Goal: Information Seeking & Learning: Learn about a topic

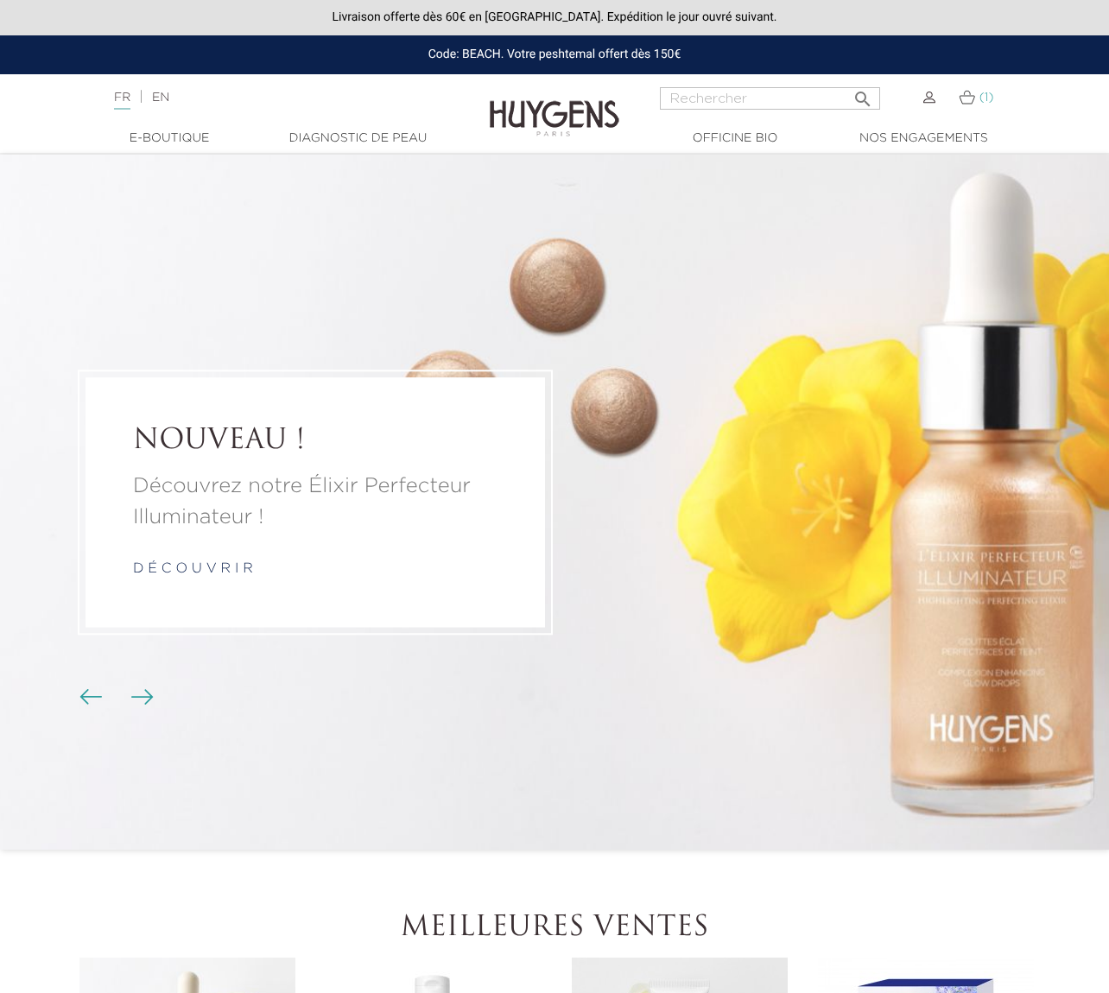
click at [969, 100] on img at bounding box center [967, 97] width 16 height 15
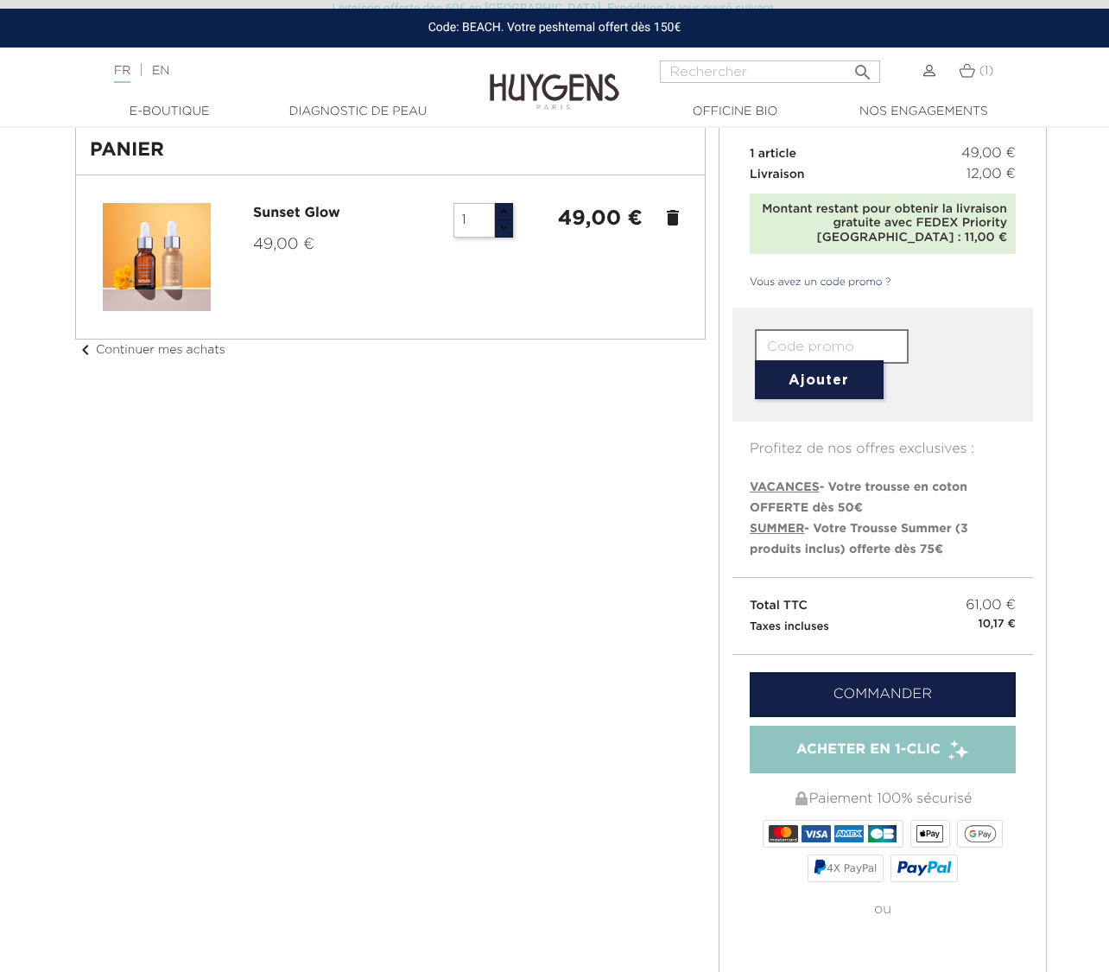
scroll to position [92, 0]
click at [280, 214] on link "Sunset Glow" at bounding box center [296, 213] width 87 height 14
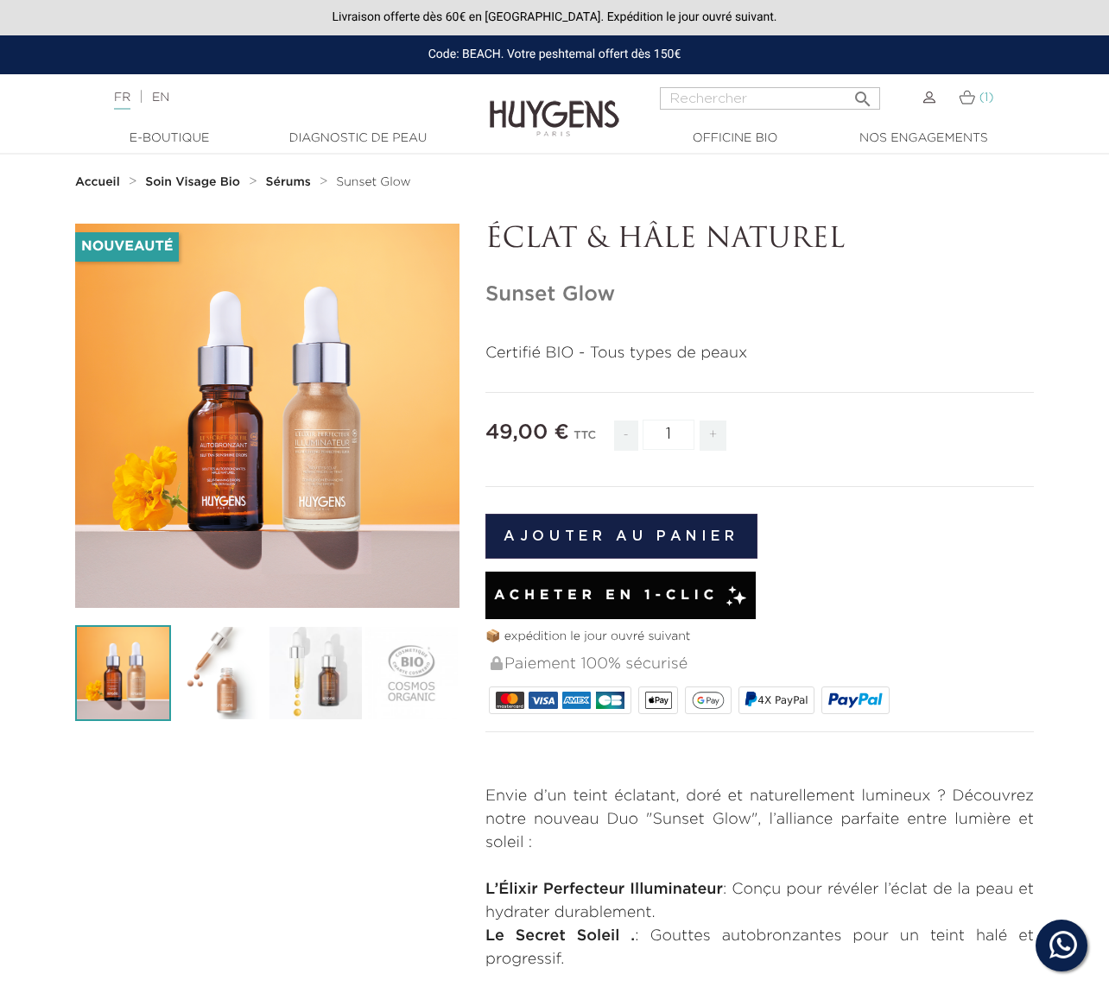
click at [971, 97] on img at bounding box center [967, 97] width 16 height 15
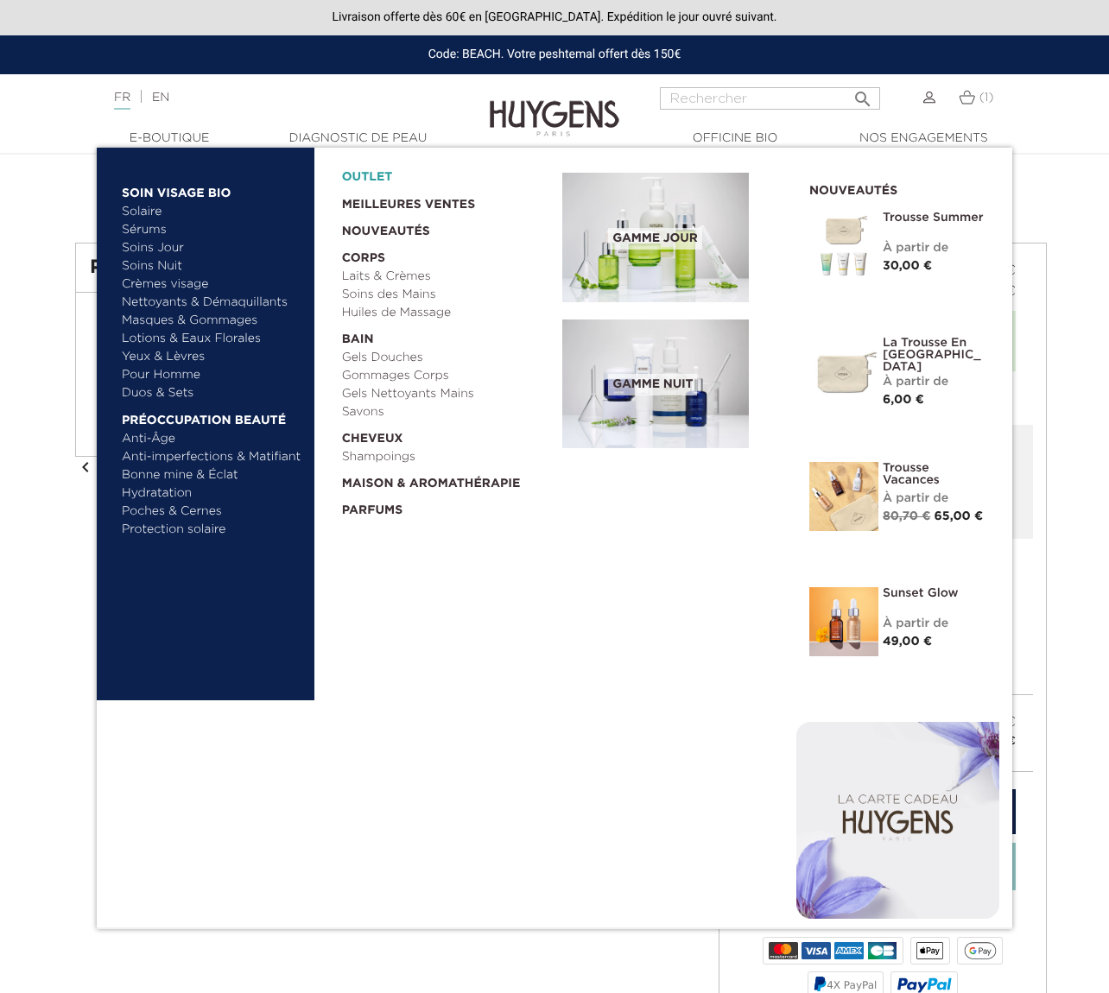
click at [371, 176] on link "OUTLET" at bounding box center [438, 173] width 193 height 27
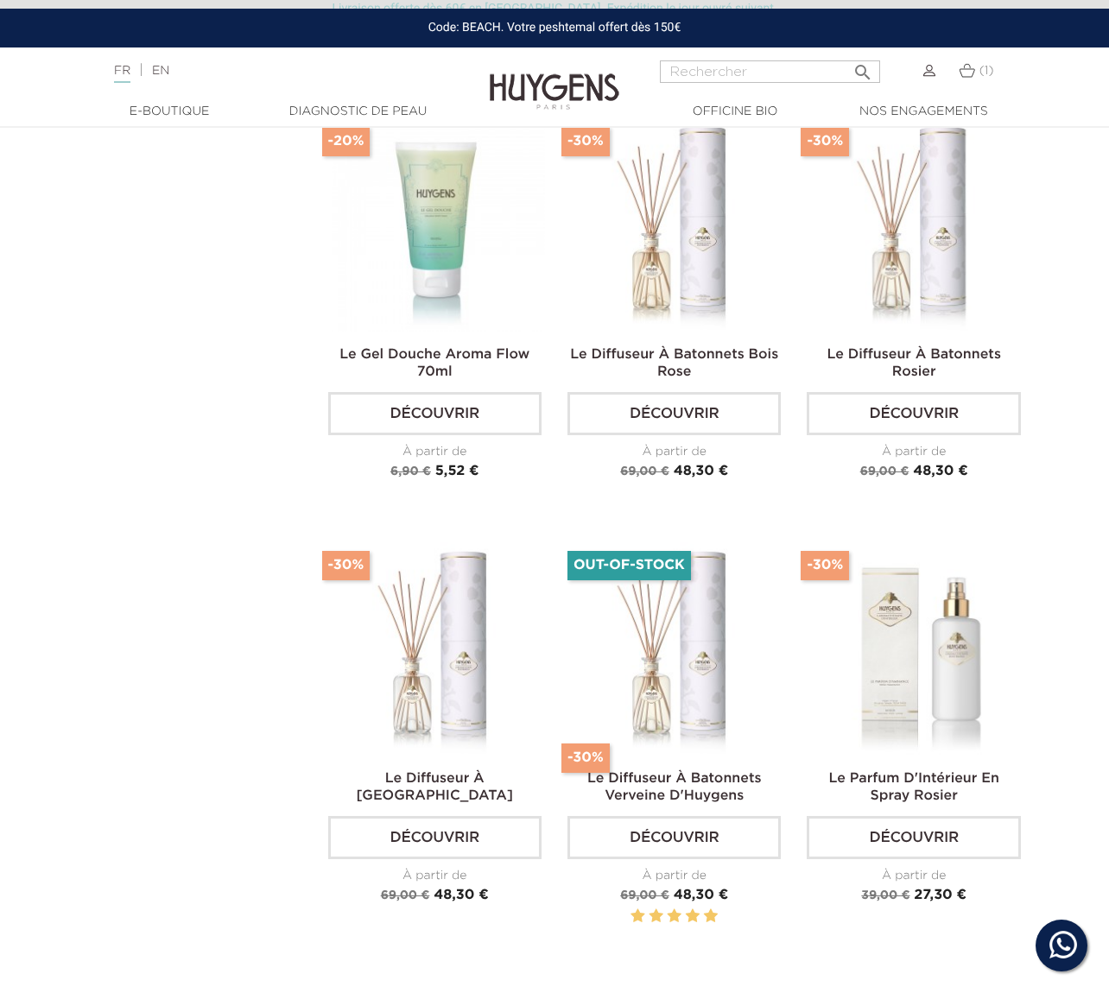
scroll to position [1182, 0]
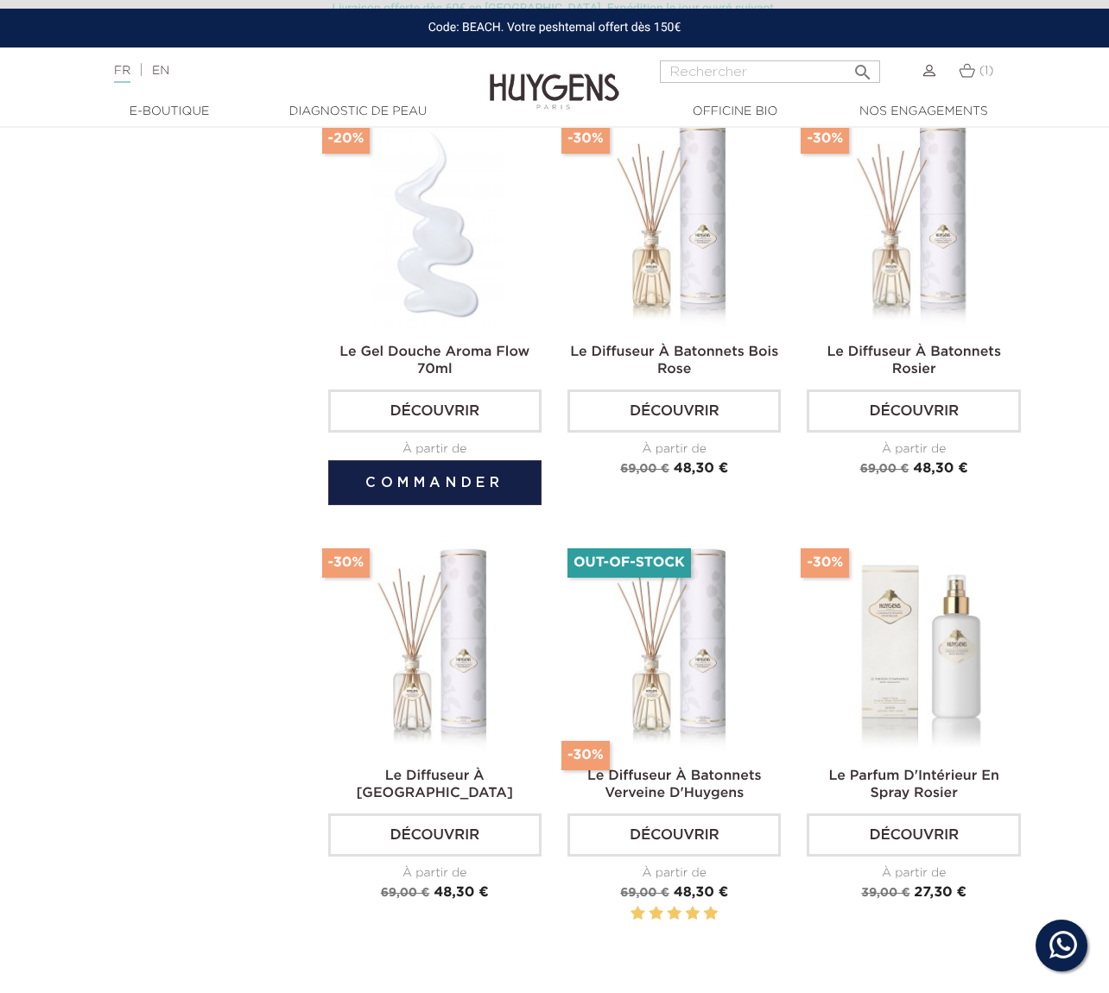
click at [146, 106] on link "  E-Boutique" at bounding box center [169, 112] width 173 height 18
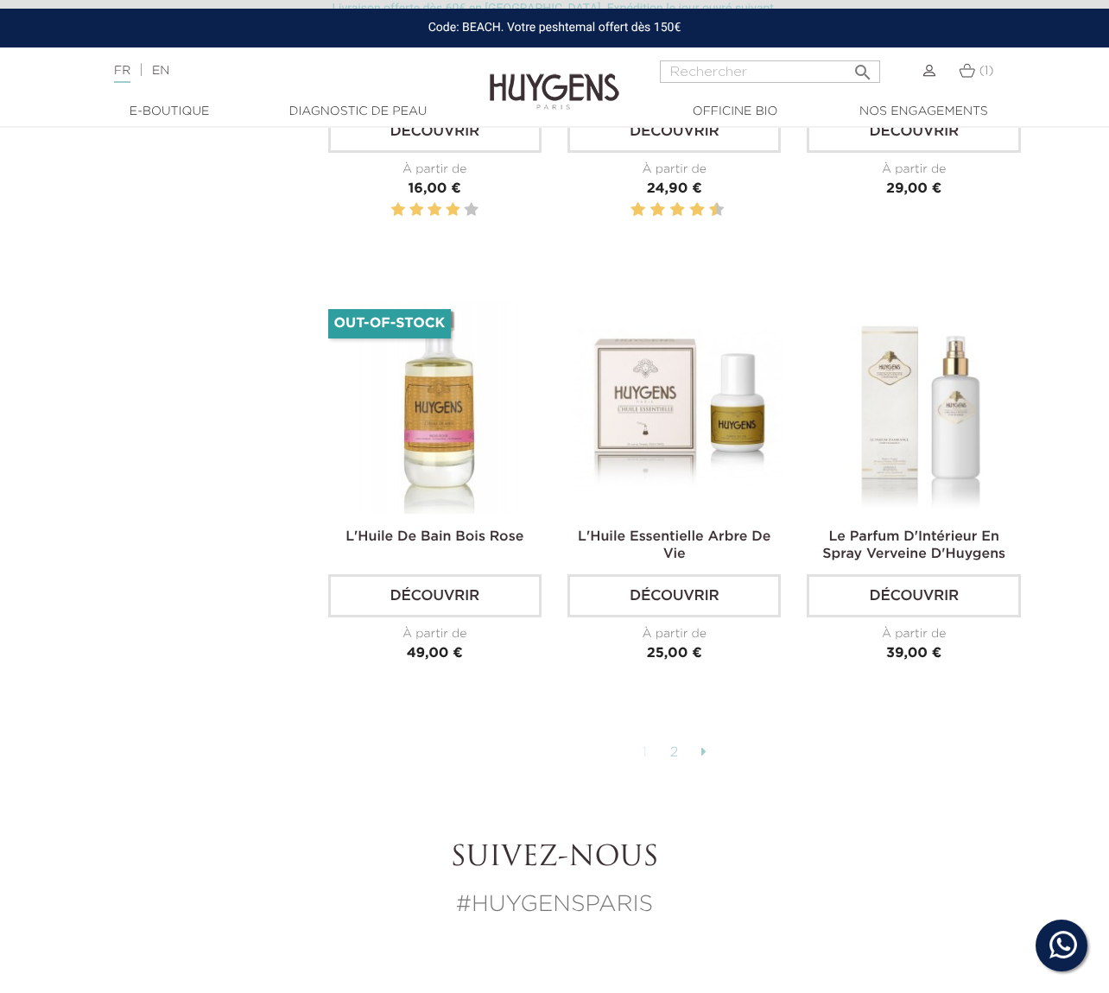
scroll to position [4247, 0]
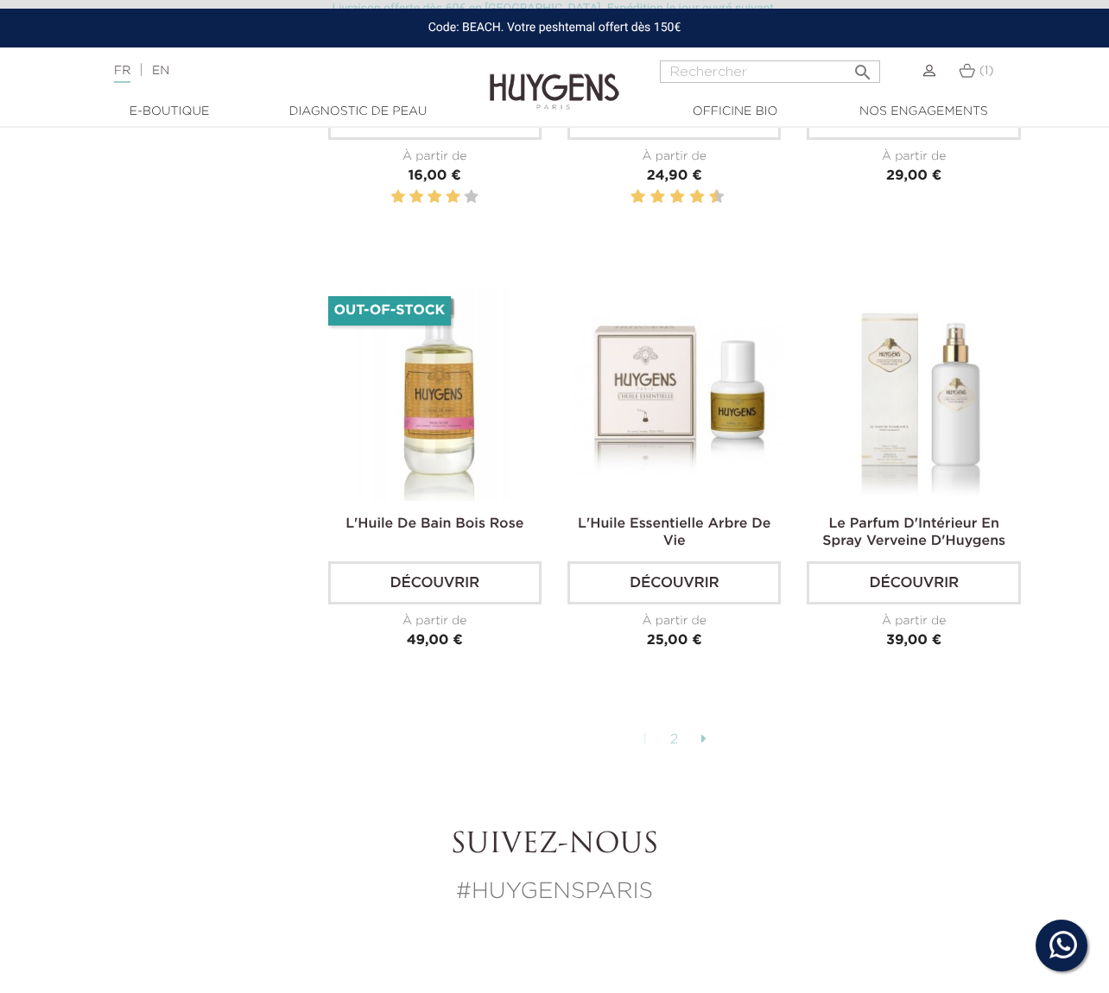
click at [675, 731] on link "2" at bounding box center [675, 739] width 27 height 29
click at [675, 729] on link "2" at bounding box center [675, 739] width 27 height 29
click at [966, 70] on img at bounding box center [967, 70] width 16 height 15
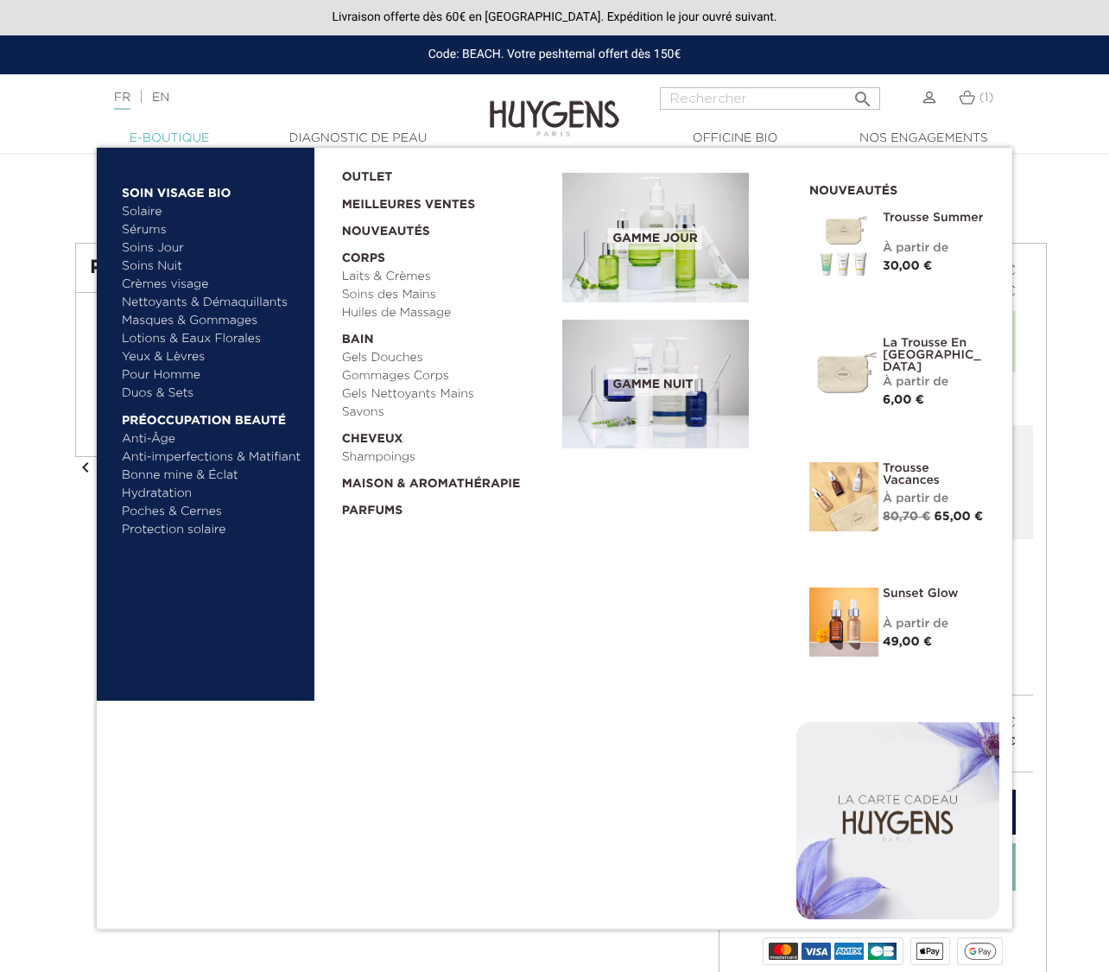
click at [202, 138] on link "  E-Boutique" at bounding box center [169, 139] width 173 height 18
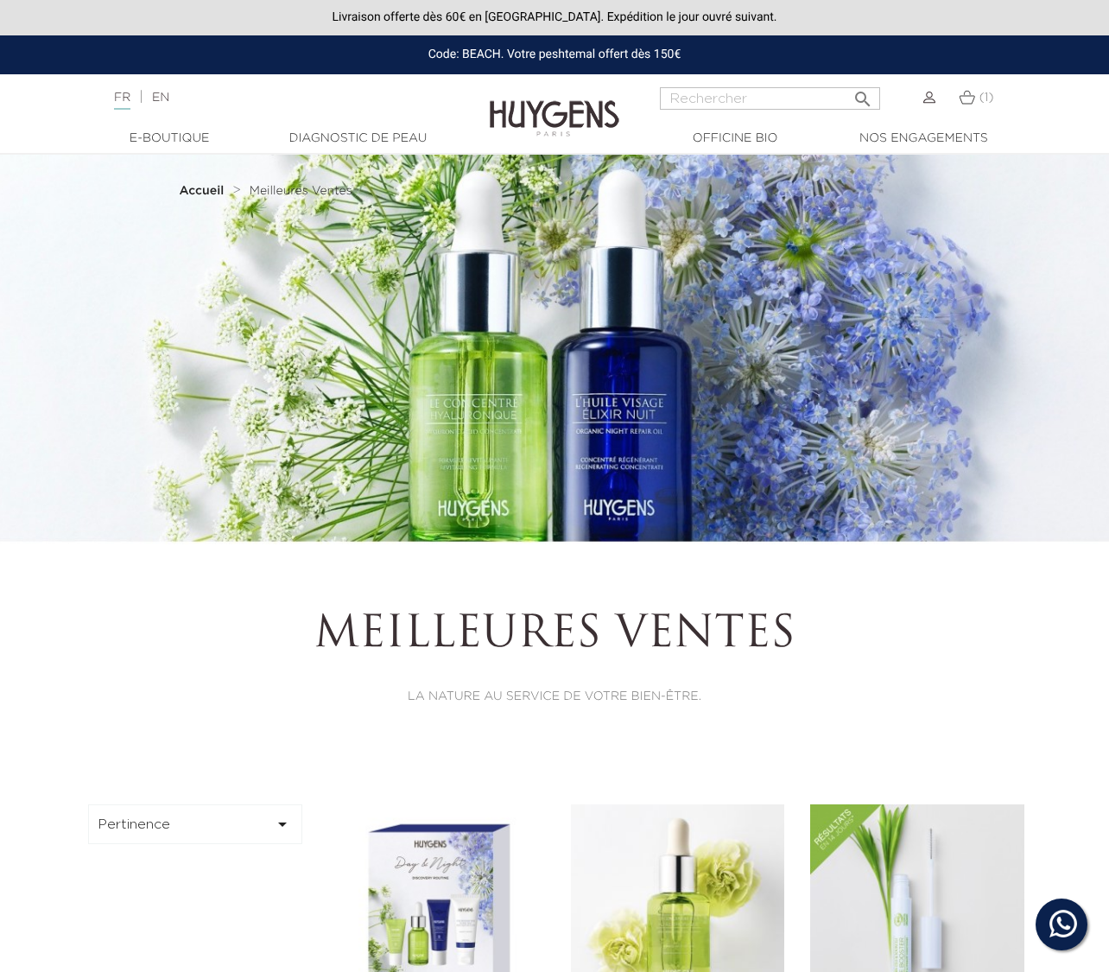
click at [196, 818] on button "Pertinence " at bounding box center [195, 824] width 214 height 40
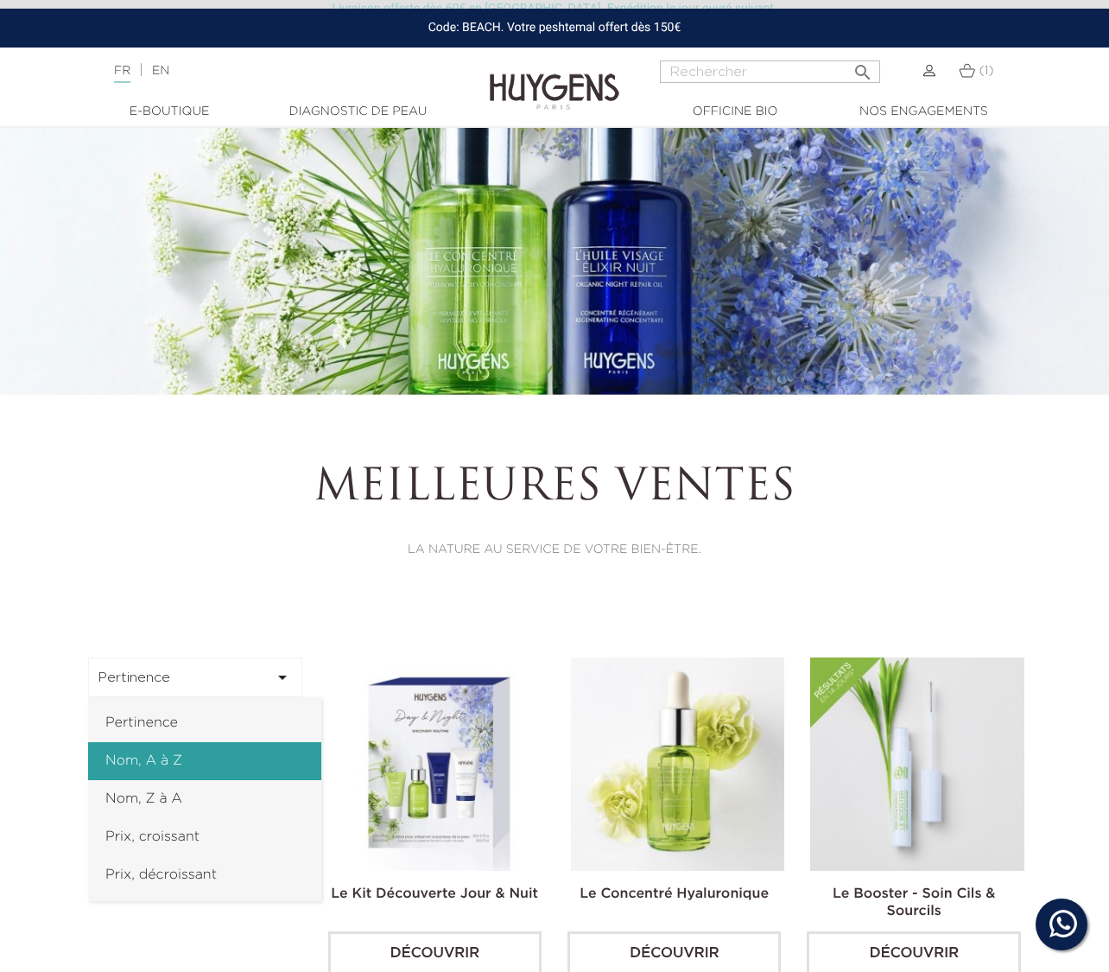
scroll to position [149, 0]
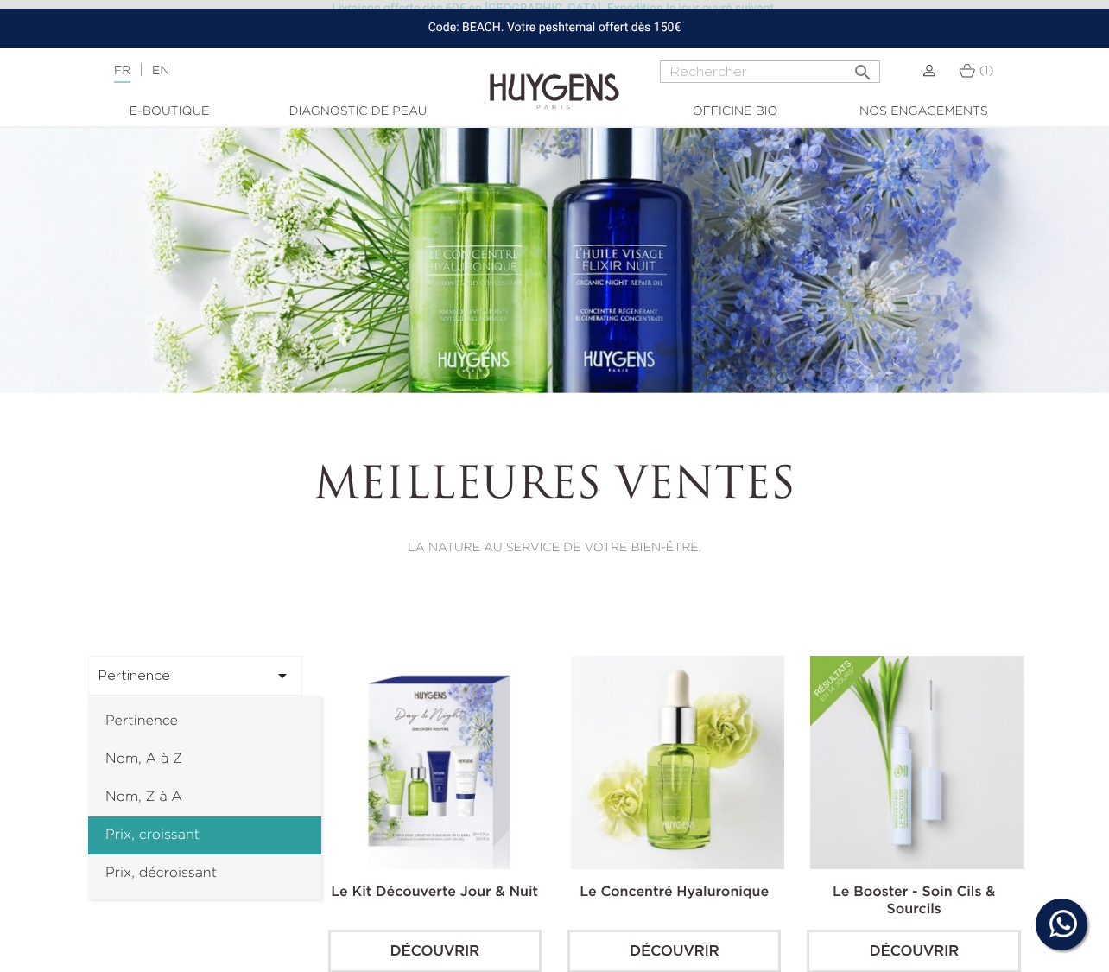
click at [170, 839] on link "Prix, croissant" at bounding box center [204, 835] width 233 height 38
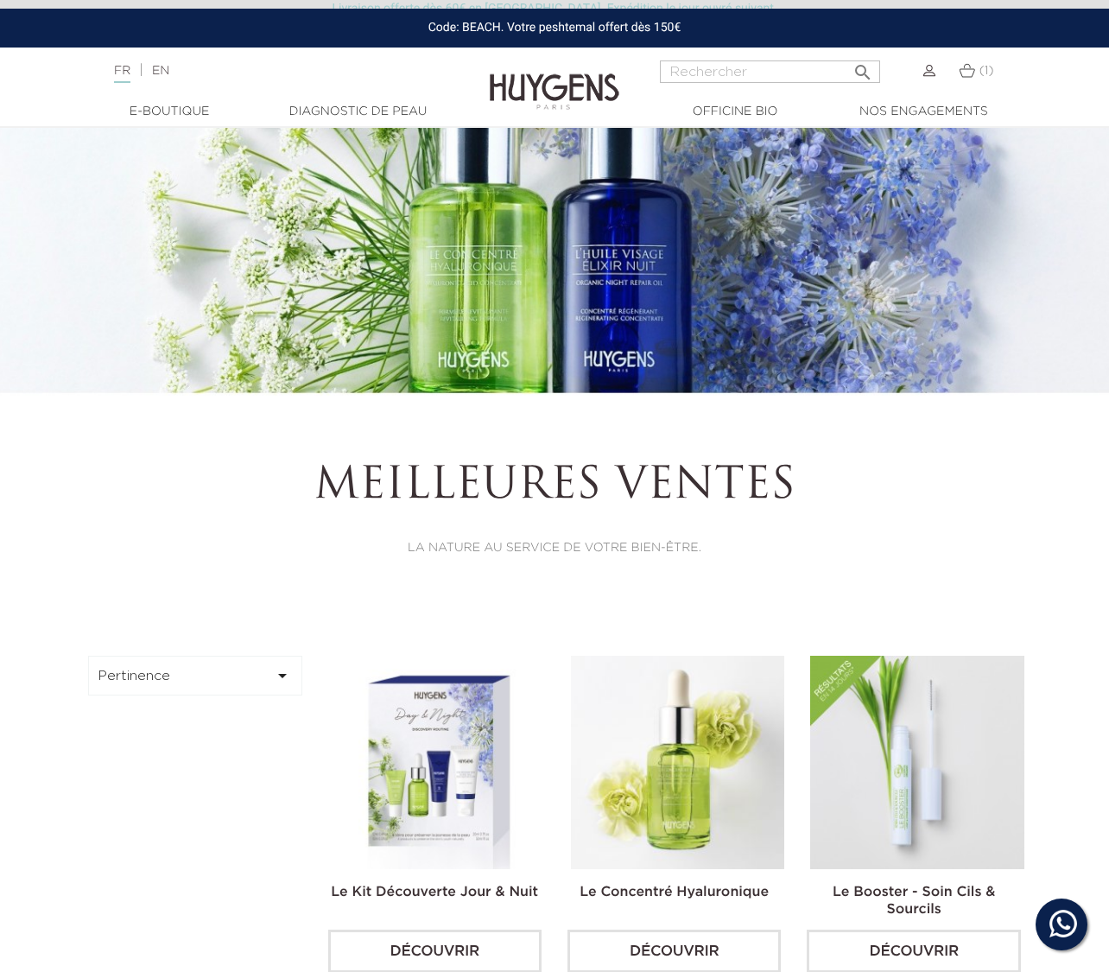
click at [274, 672] on icon "" at bounding box center [282, 675] width 21 height 21
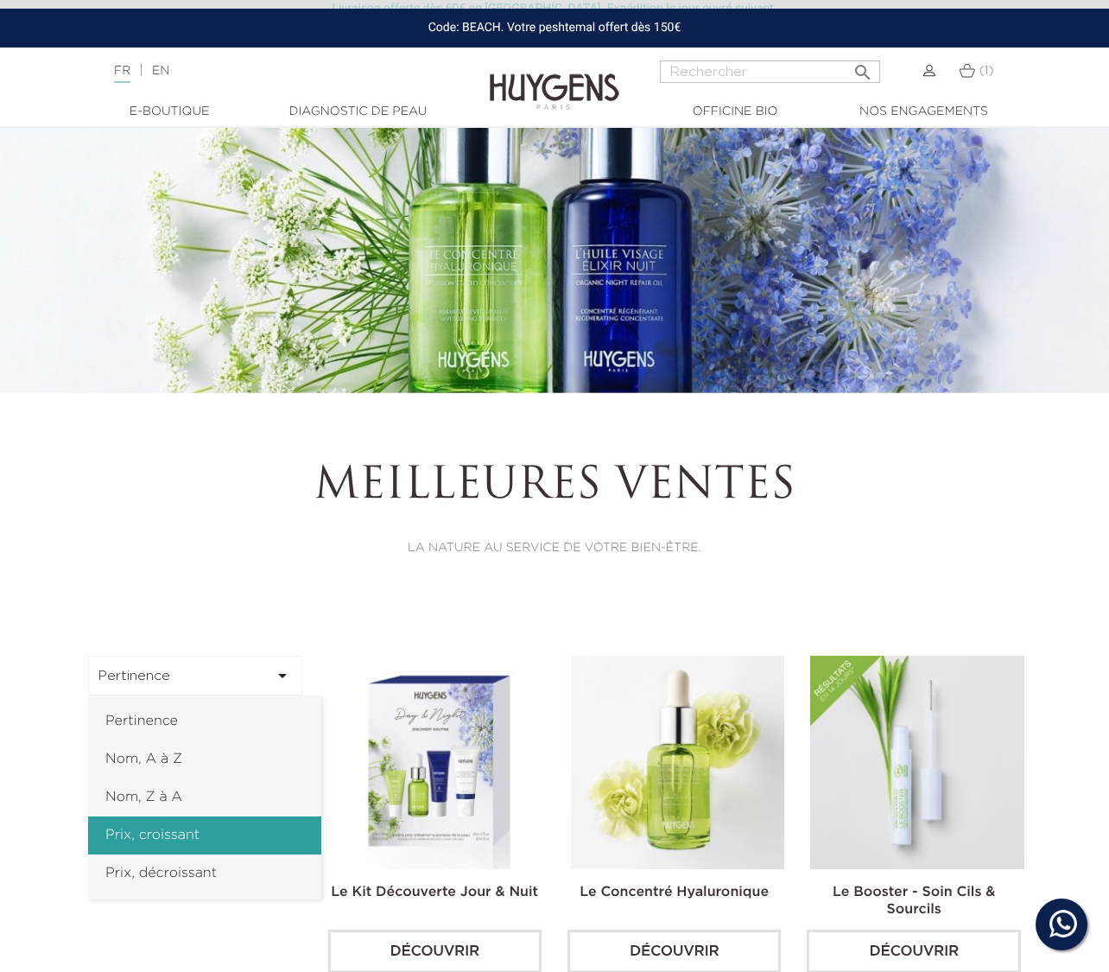
click at [168, 839] on link "Prix, croissant" at bounding box center [204, 835] width 233 height 38
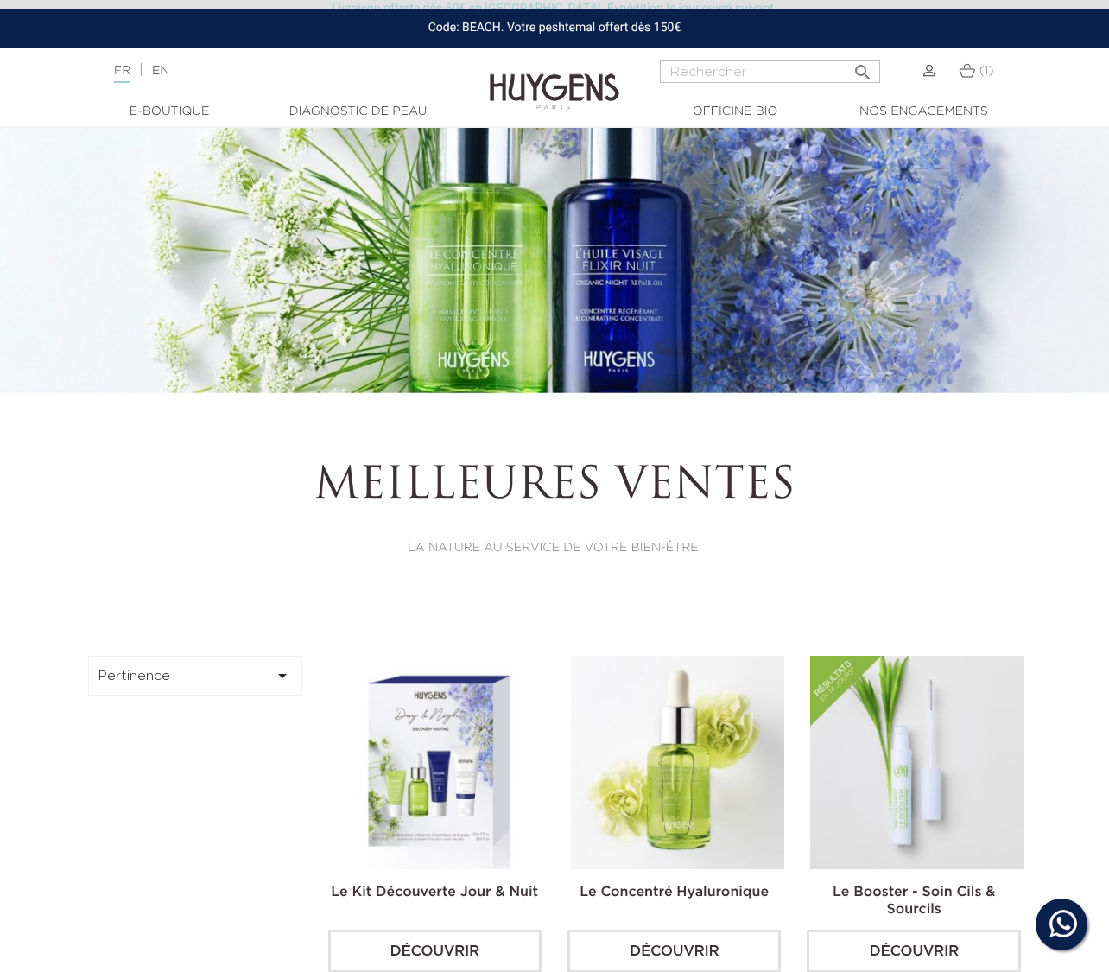
click at [287, 679] on icon "" at bounding box center [282, 675] width 21 height 21
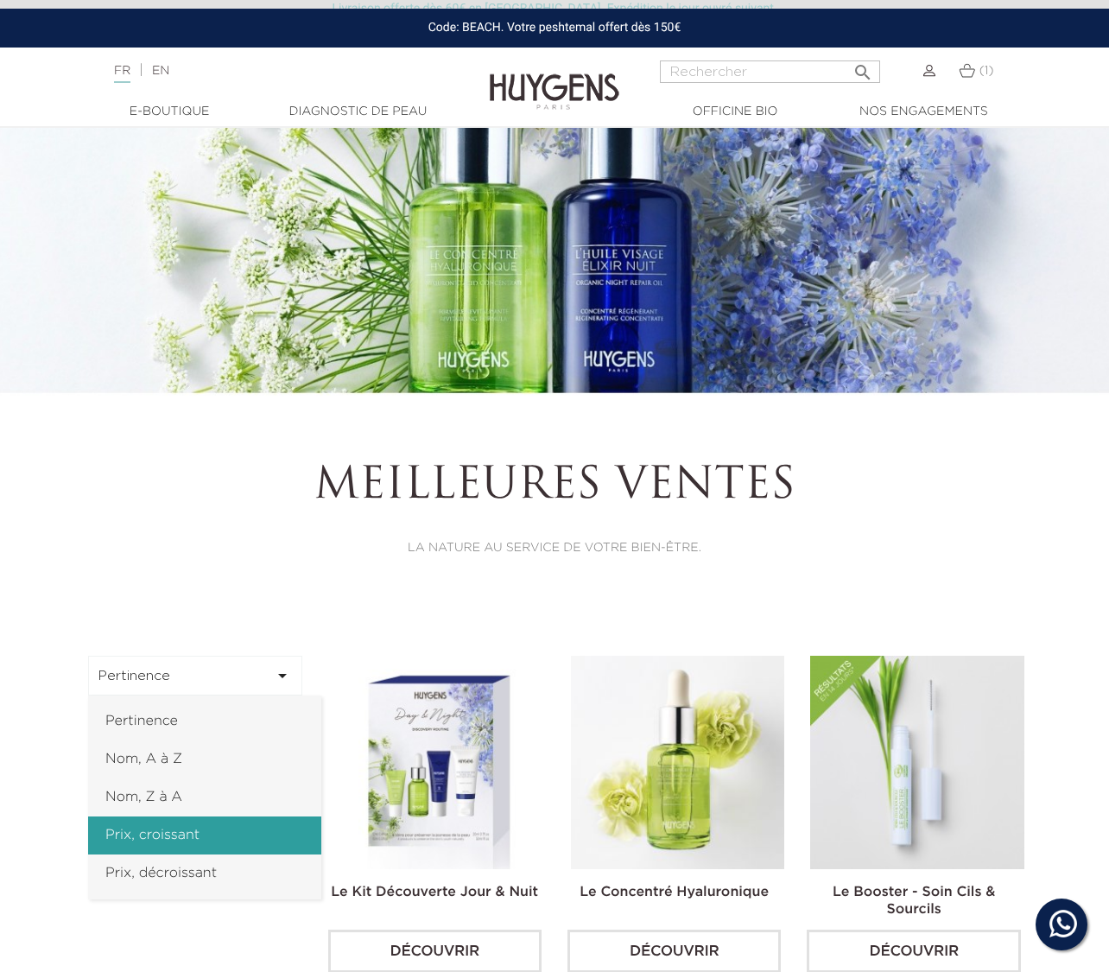
click at [204, 828] on link "Prix, croissant" at bounding box center [204, 835] width 233 height 38
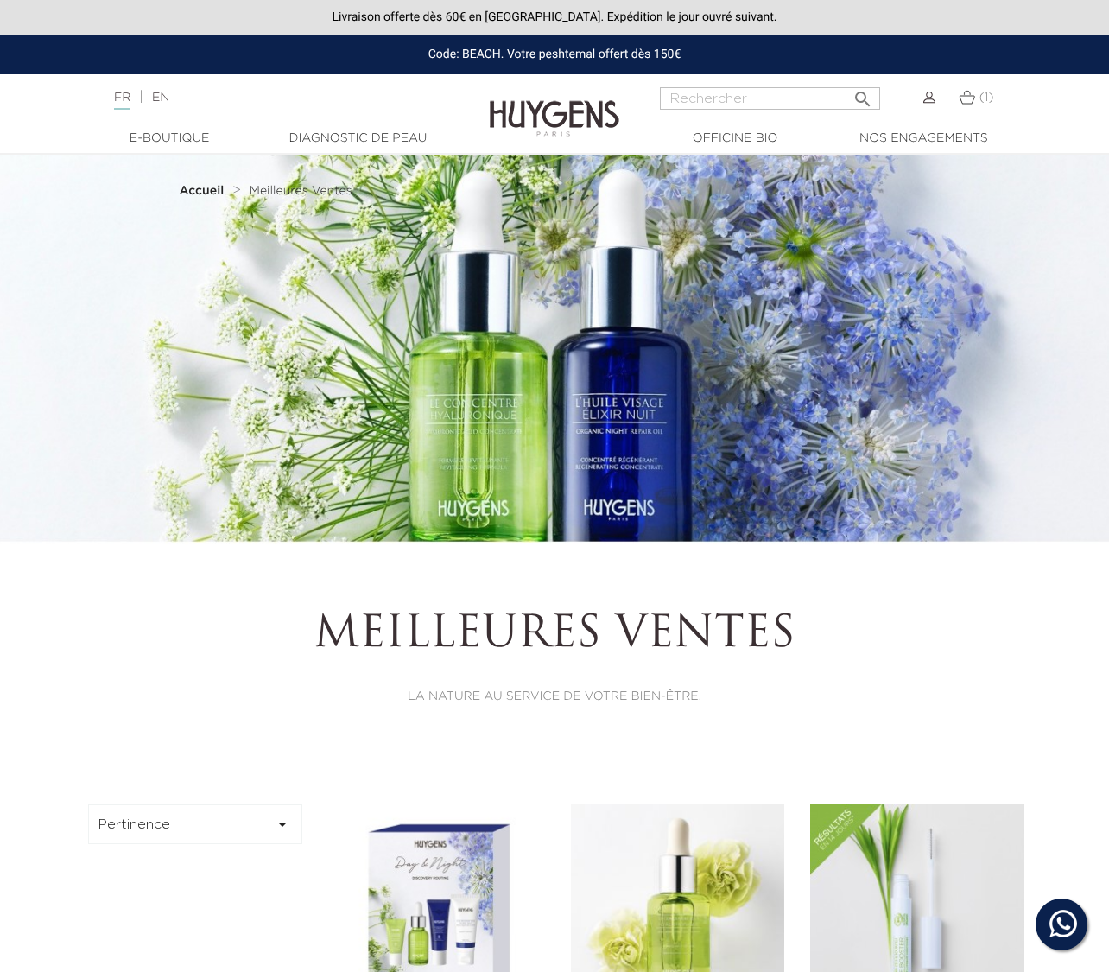
click at [250, 820] on button "Pertinence " at bounding box center [195, 824] width 214 height 40
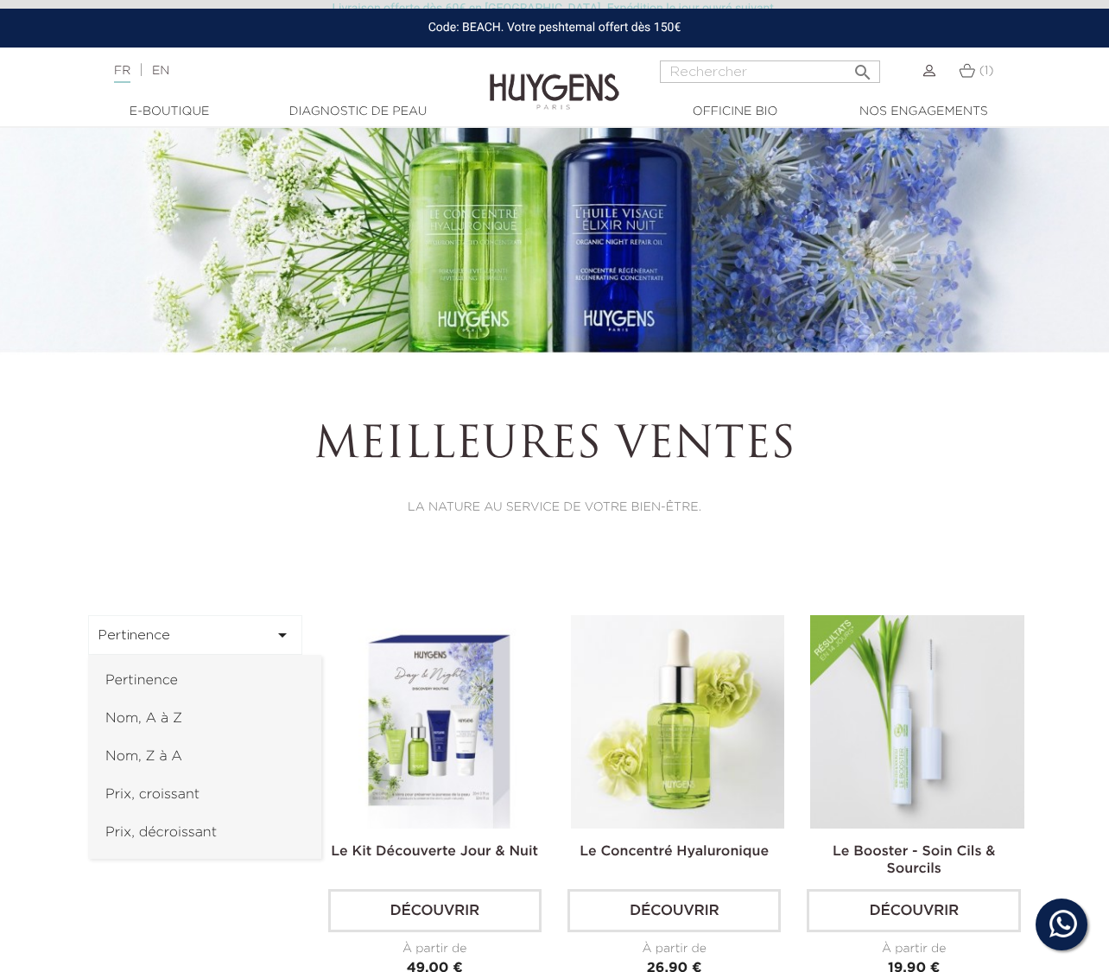
scroll to position [205, 0]
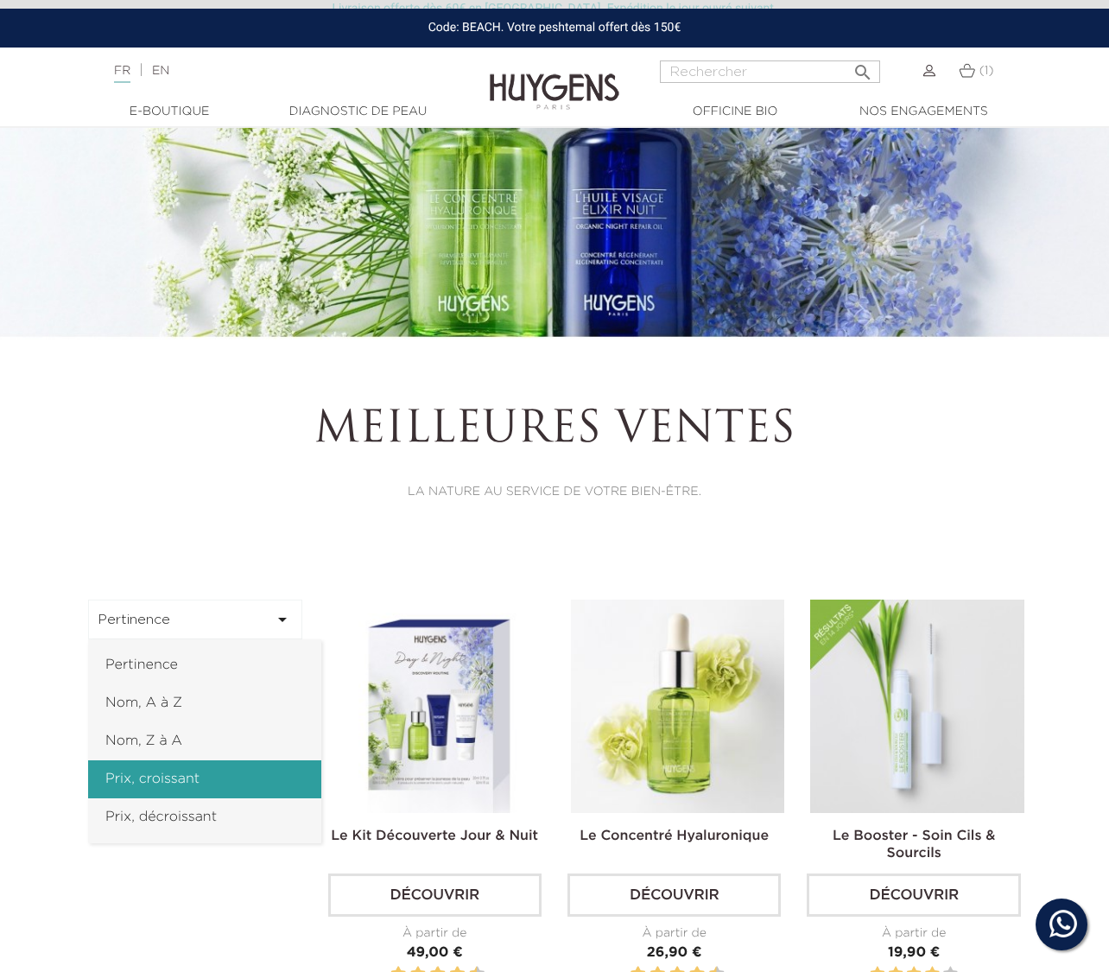
click at [179, 769] on link "Prix, croissant" at bounding box center [204, 779] width 233 height 38
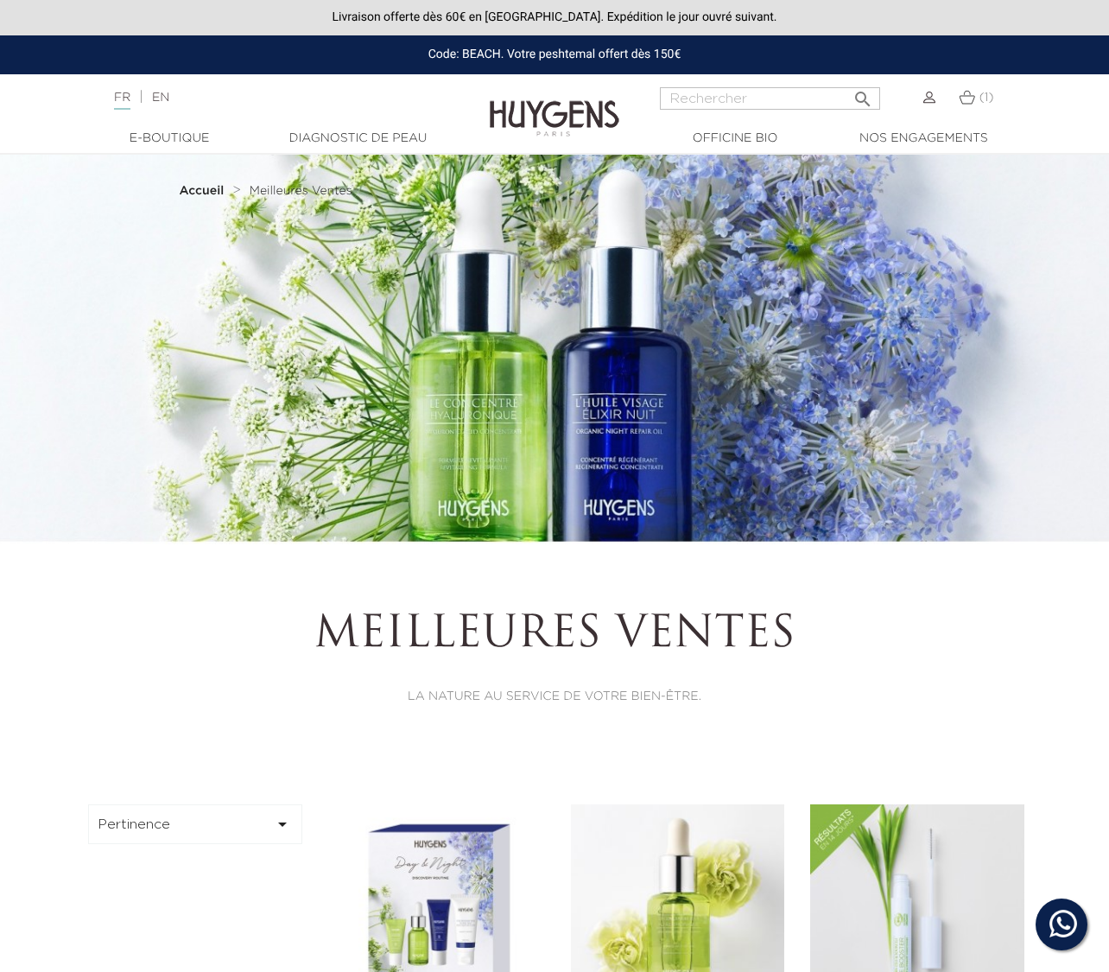
scroll to position [0, 0]
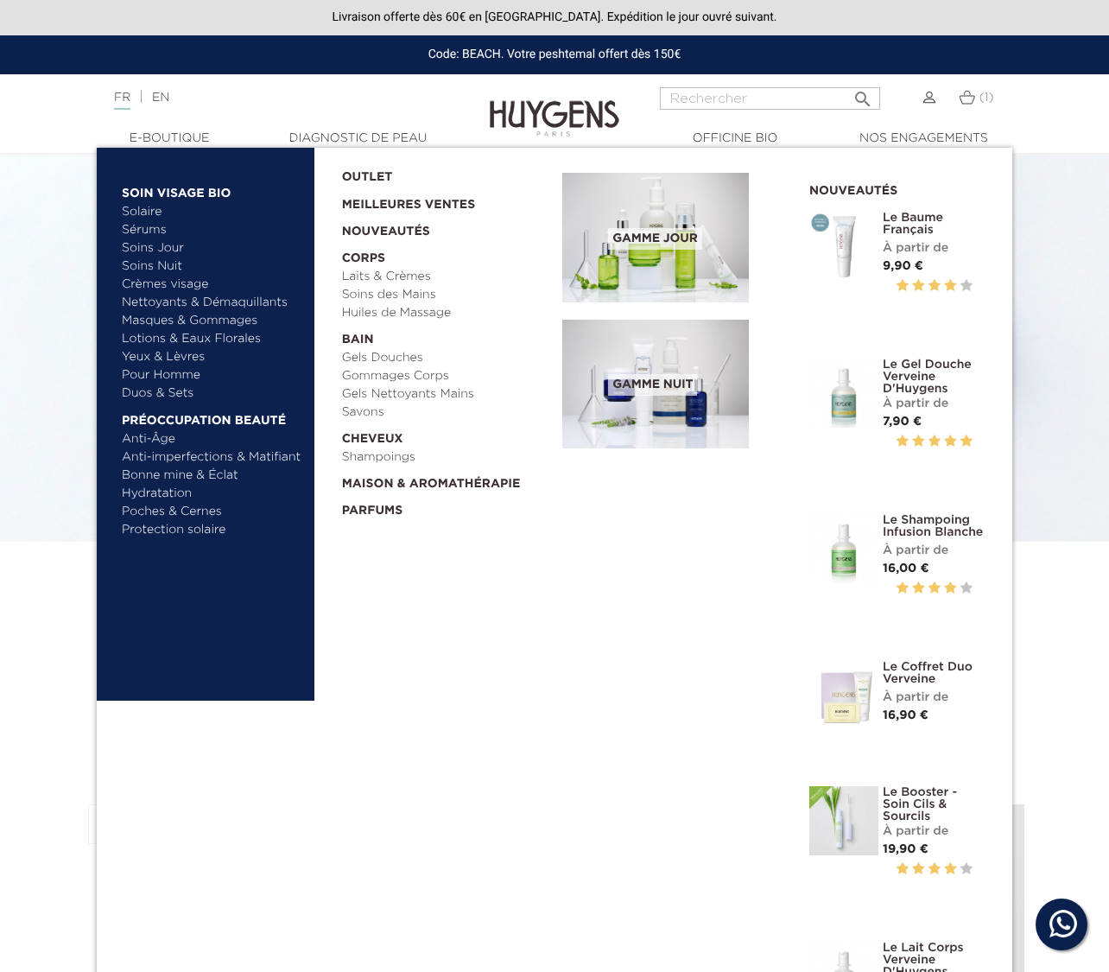
click at [171, 358] on link "Yeux & Lèvres" at bounding box center [212, 357] width 181 height 18
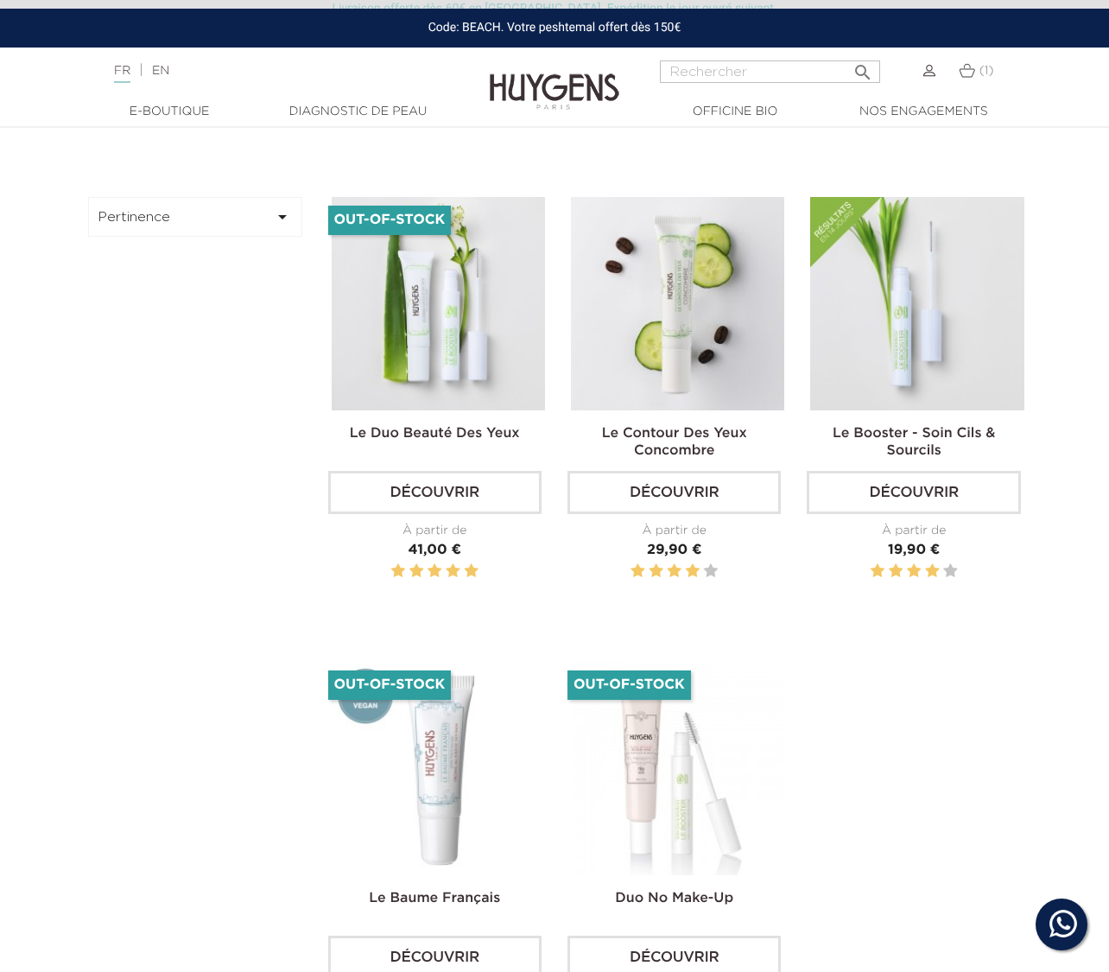
scroll to position [651, 0]
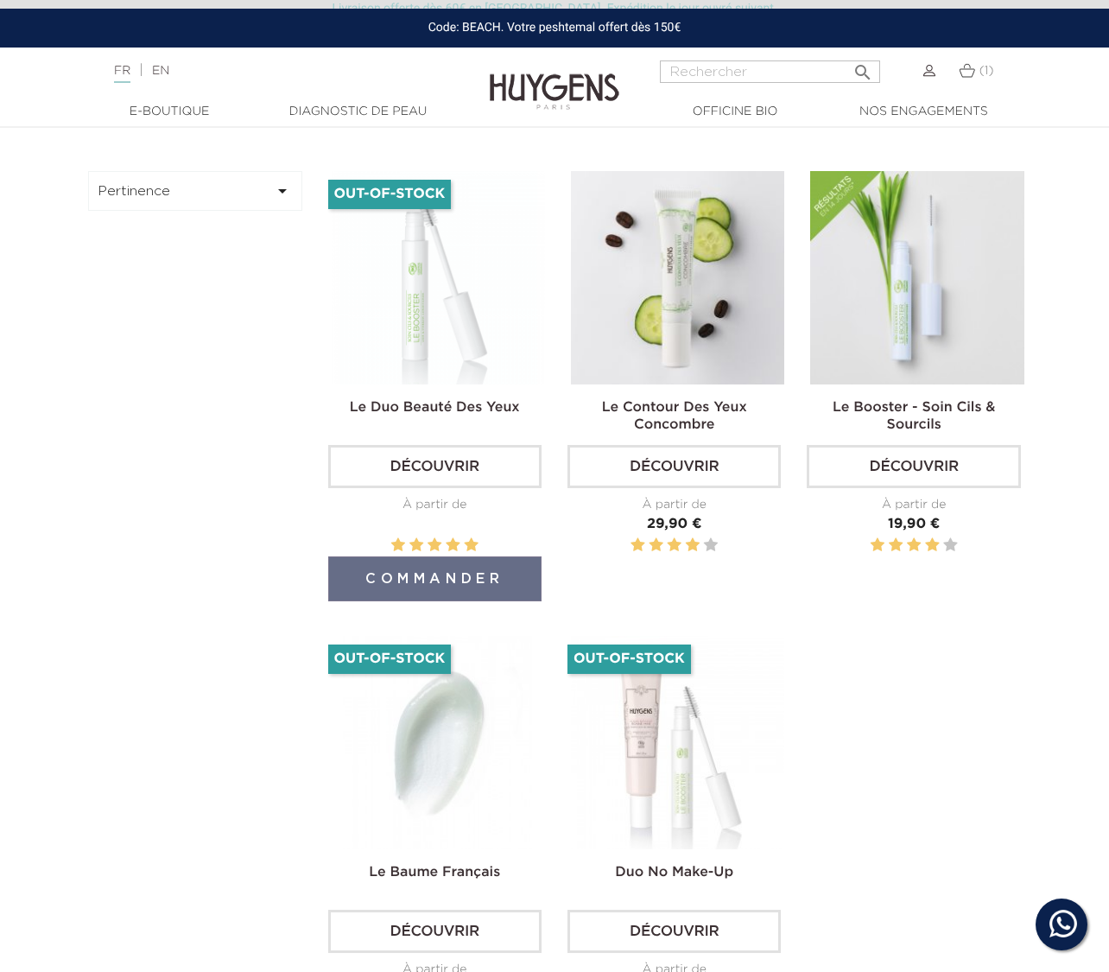
click at [425, 709] on img at bounding box center [438, 742] width 213 height 213
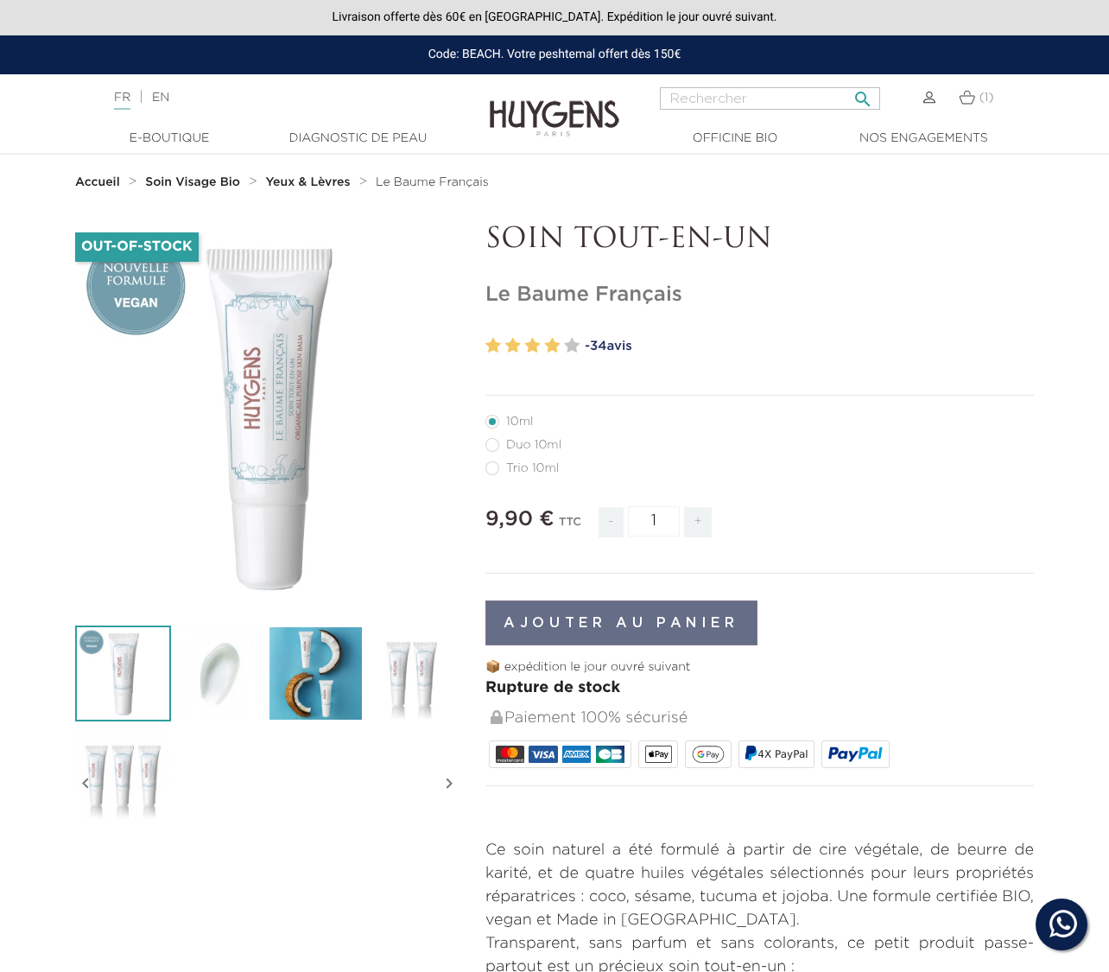
click at [725, 105] on input "Rechercher" at bounding box center [770, 98] width 220 height 22
type input "11"
click at [862, 92] on button " Rechercher" at bounding box center [862, 93] width 31 height 23
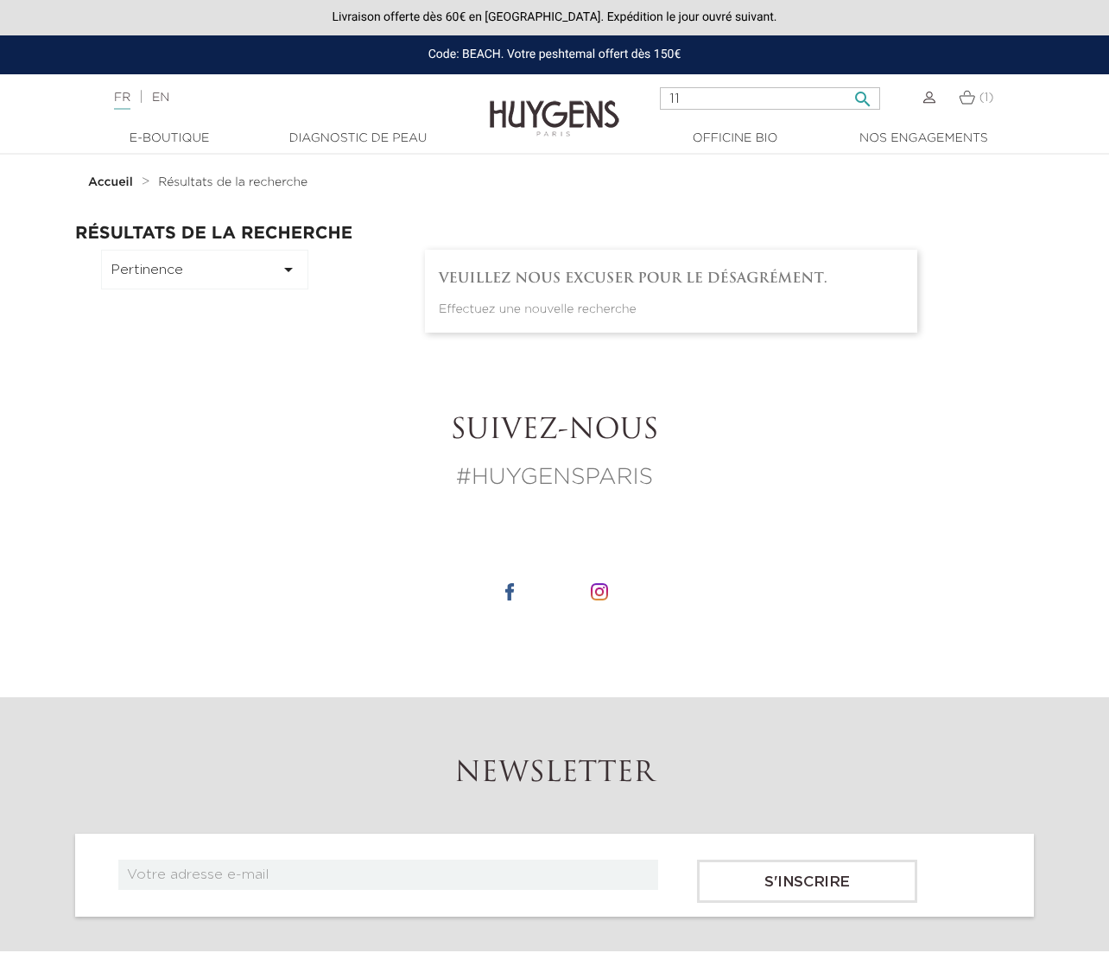
click at [689, 93] on input "11" at bounding box center [770, 98] width 220 height 22
type input "1"
click at [620, 180] on ol "Accueil Résultats de la recherche" at bounding box center [554, 182] width 933 height 21
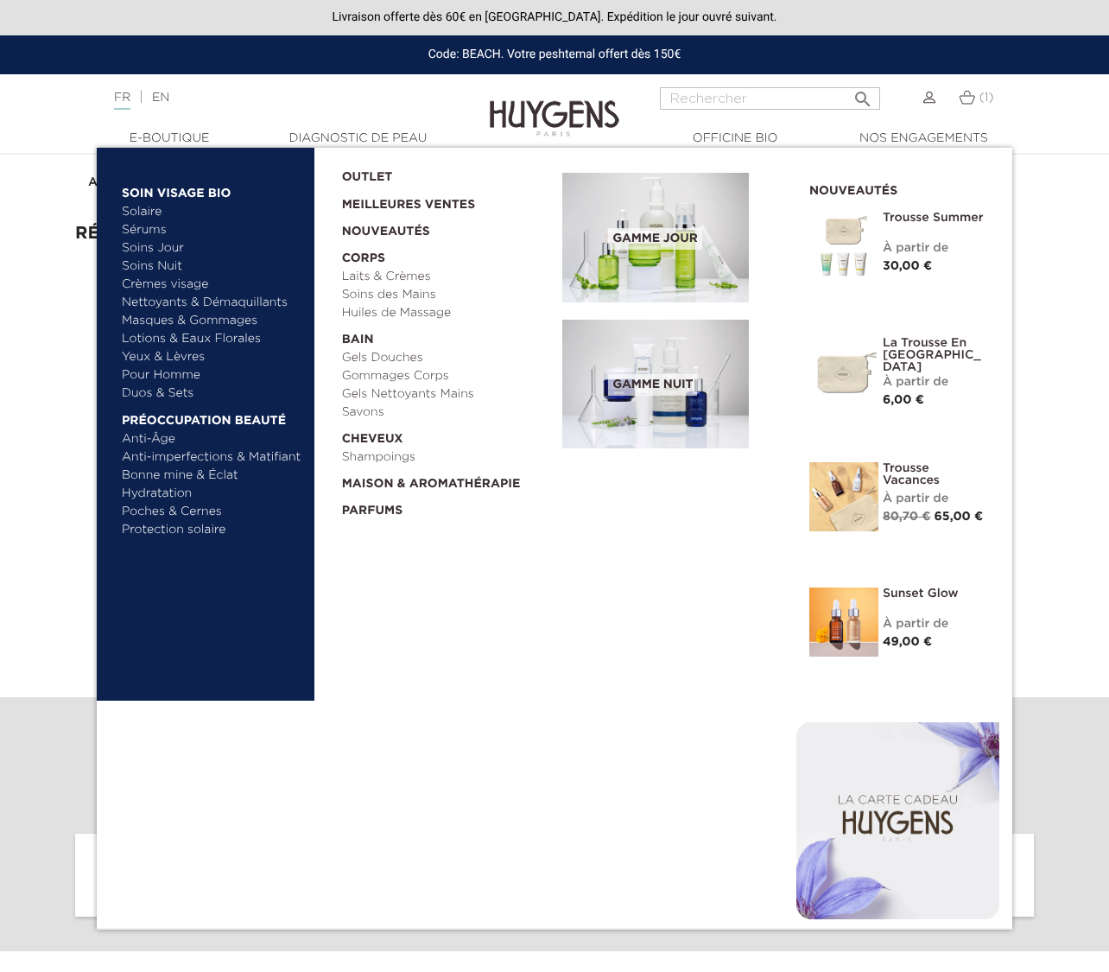
click at [166, 320] on link "Masques & Gommages" at bounding box center [212, 321] width 181 height 18
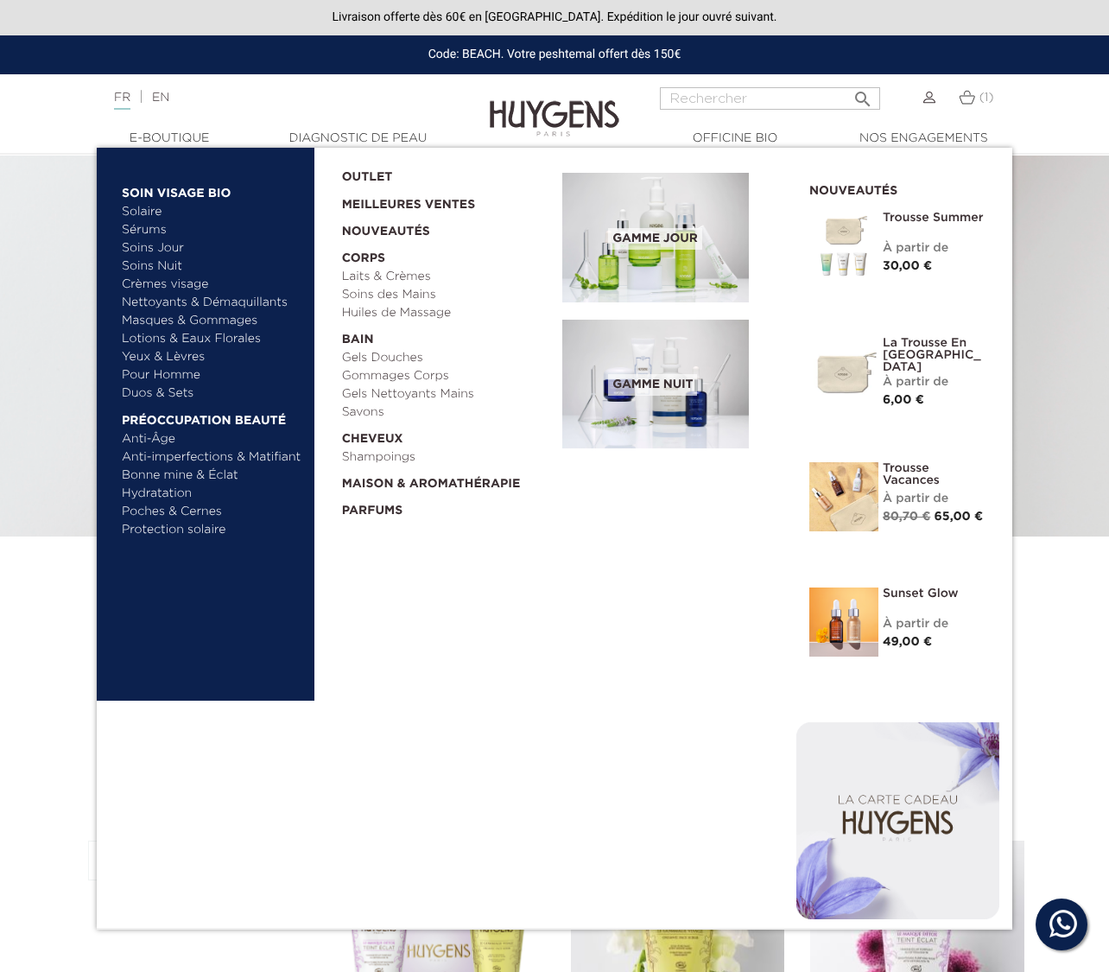
click at [154, 510] on link "Poches & Cernes" at bounding box center [212, 512] width 181 height 18
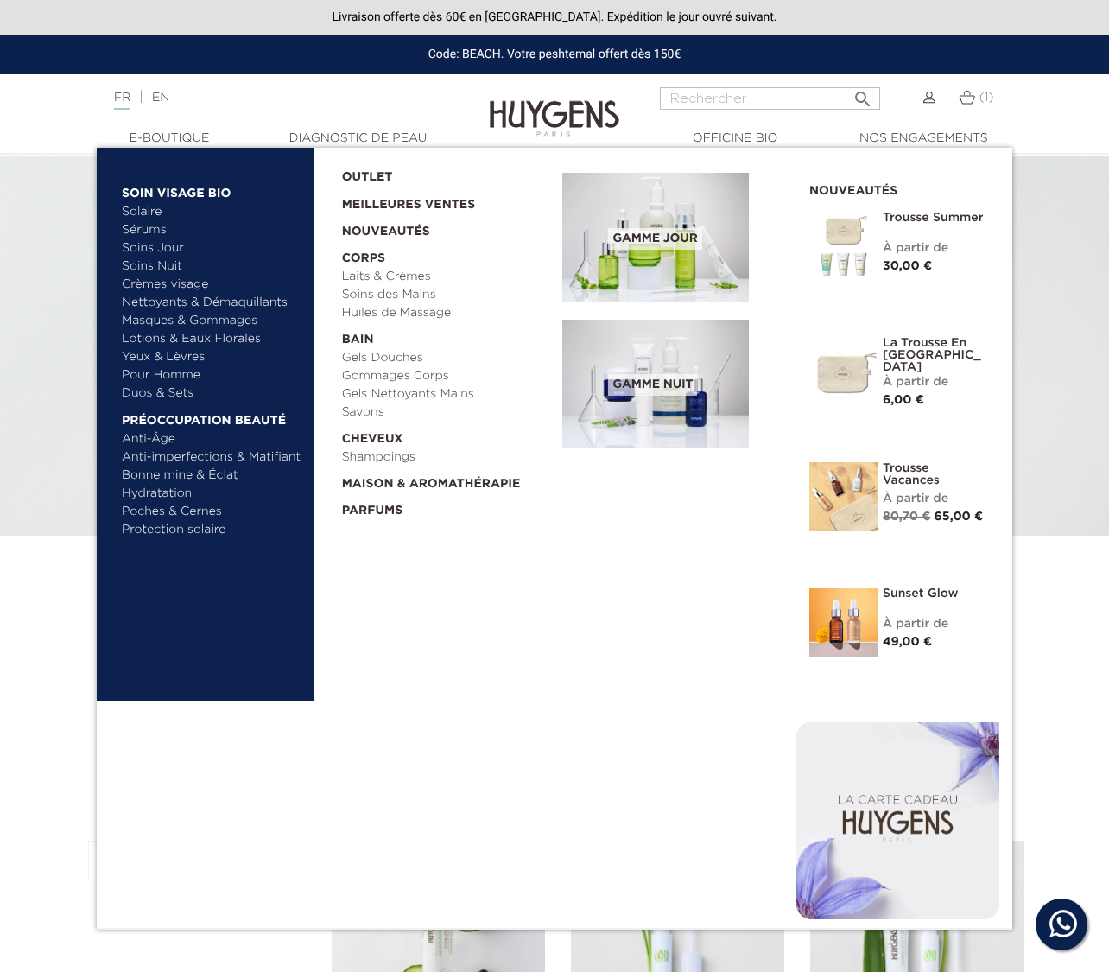
click at [162, 435] on link "Anti-Âge" at bounding box center [212, 439] width 181 height 18
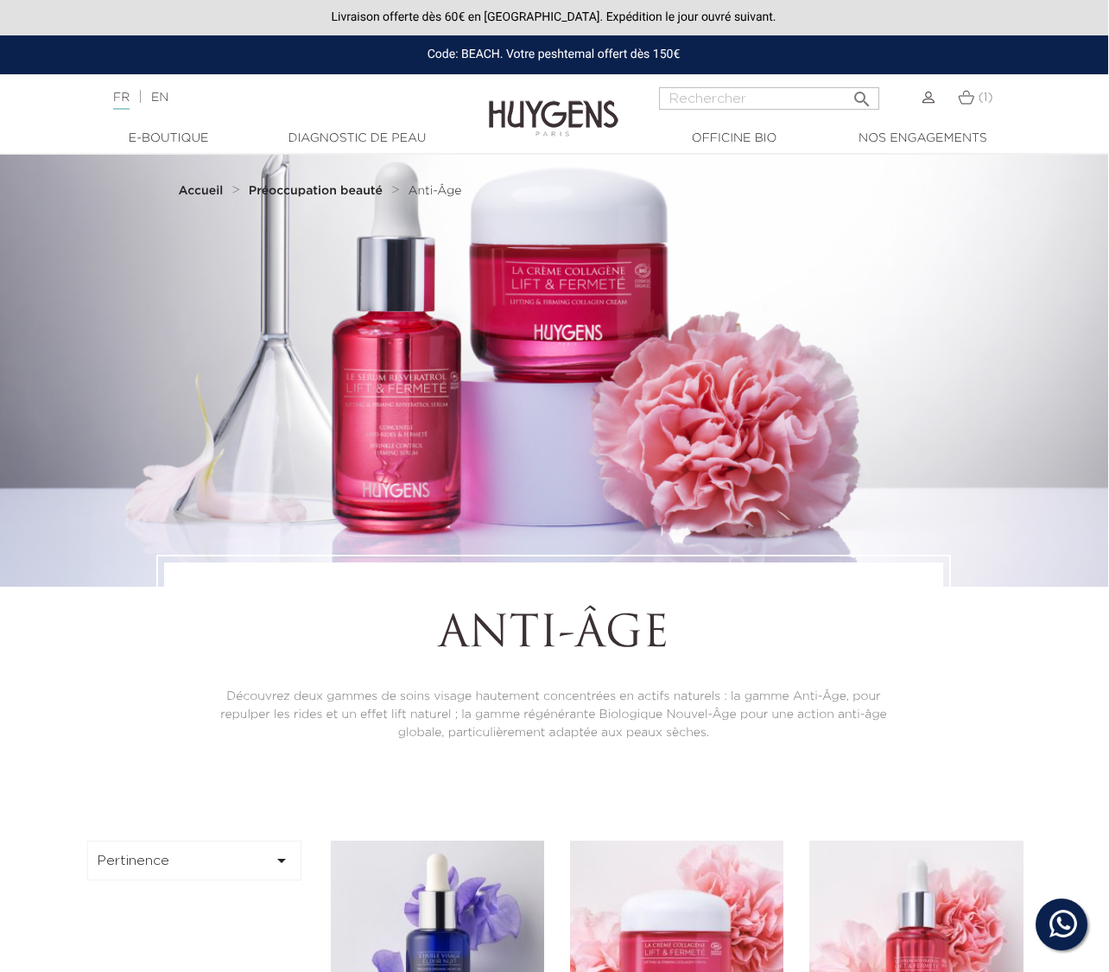
scroll to position [0, 1]
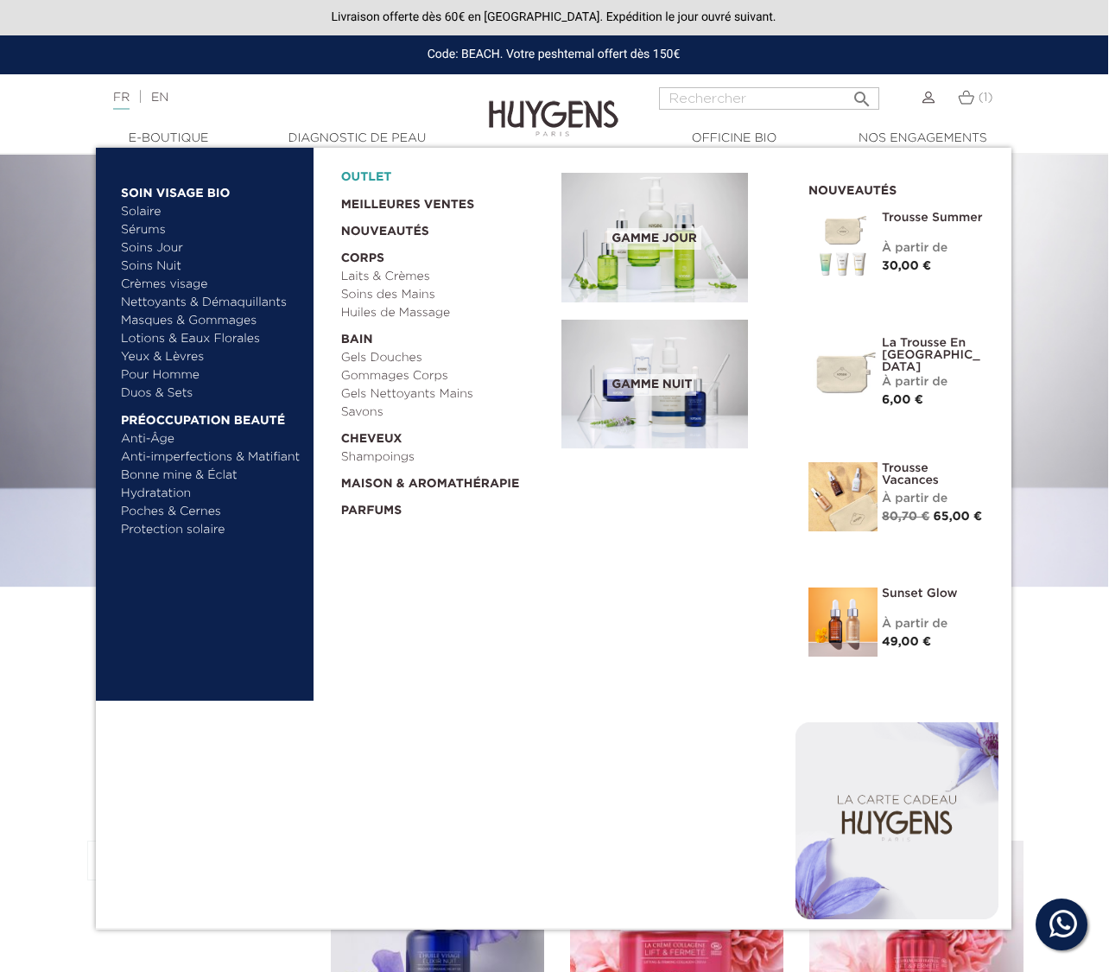
click at [379, 182] on link "OUTLET" at bounding box center [437, 173] width 193 height 27
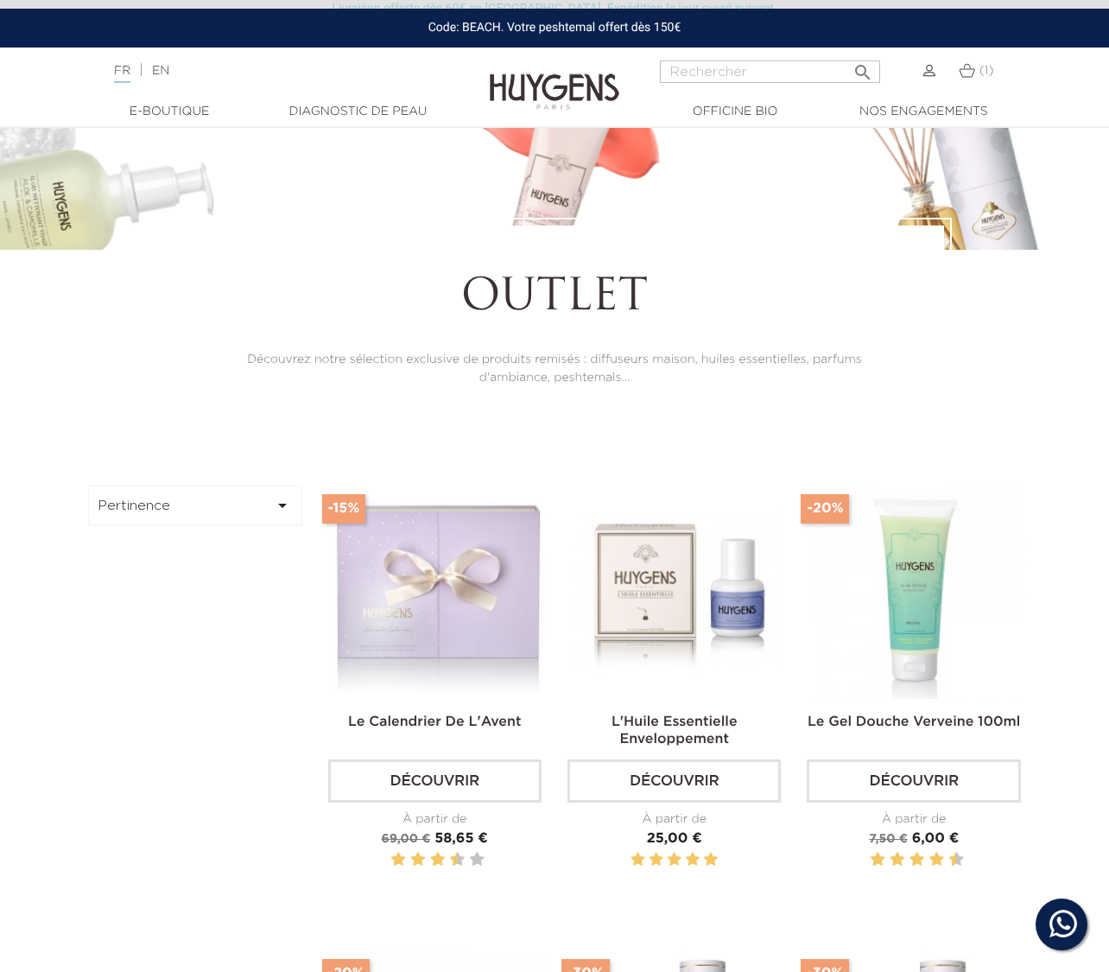
scroll to position [188, 0]
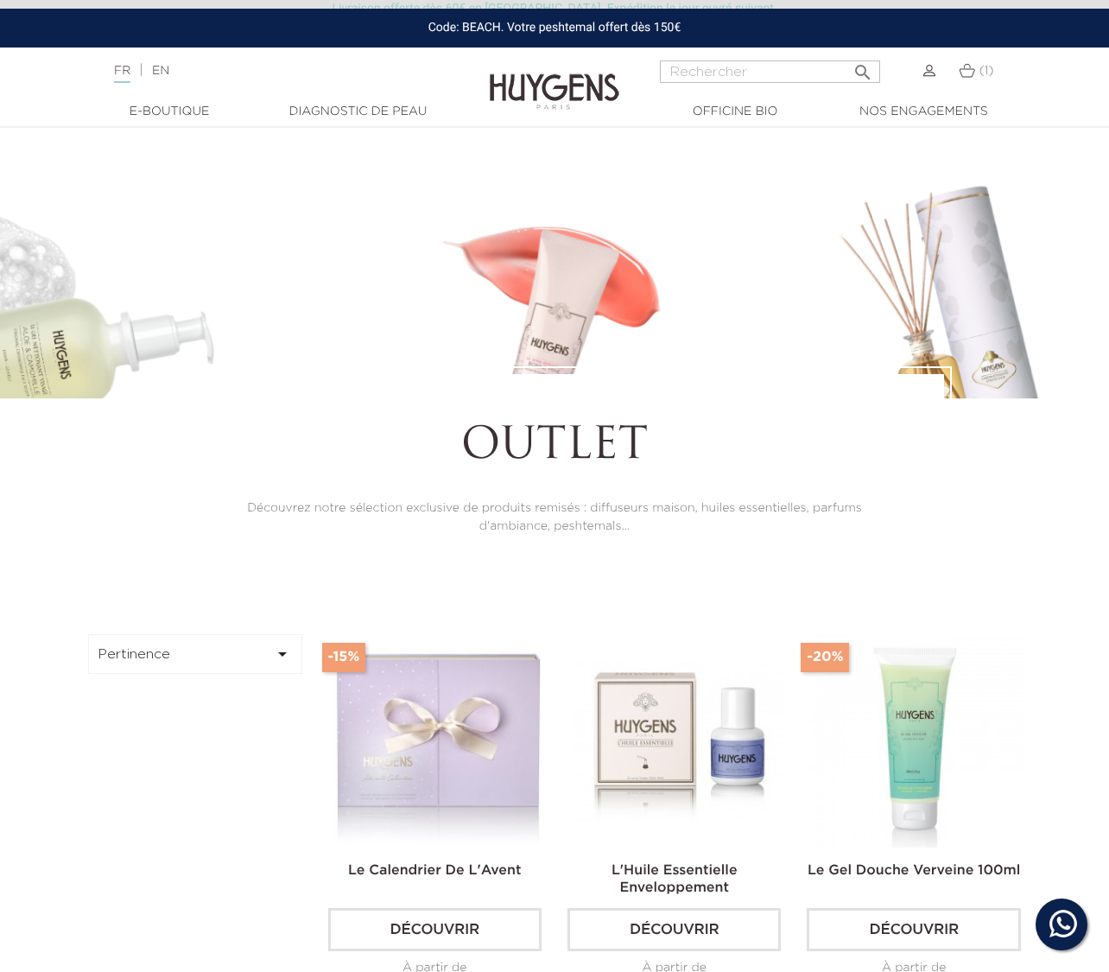
click at [211, 647] on button "Pertinence " at bounding box center [195, 654] width 214 height 40
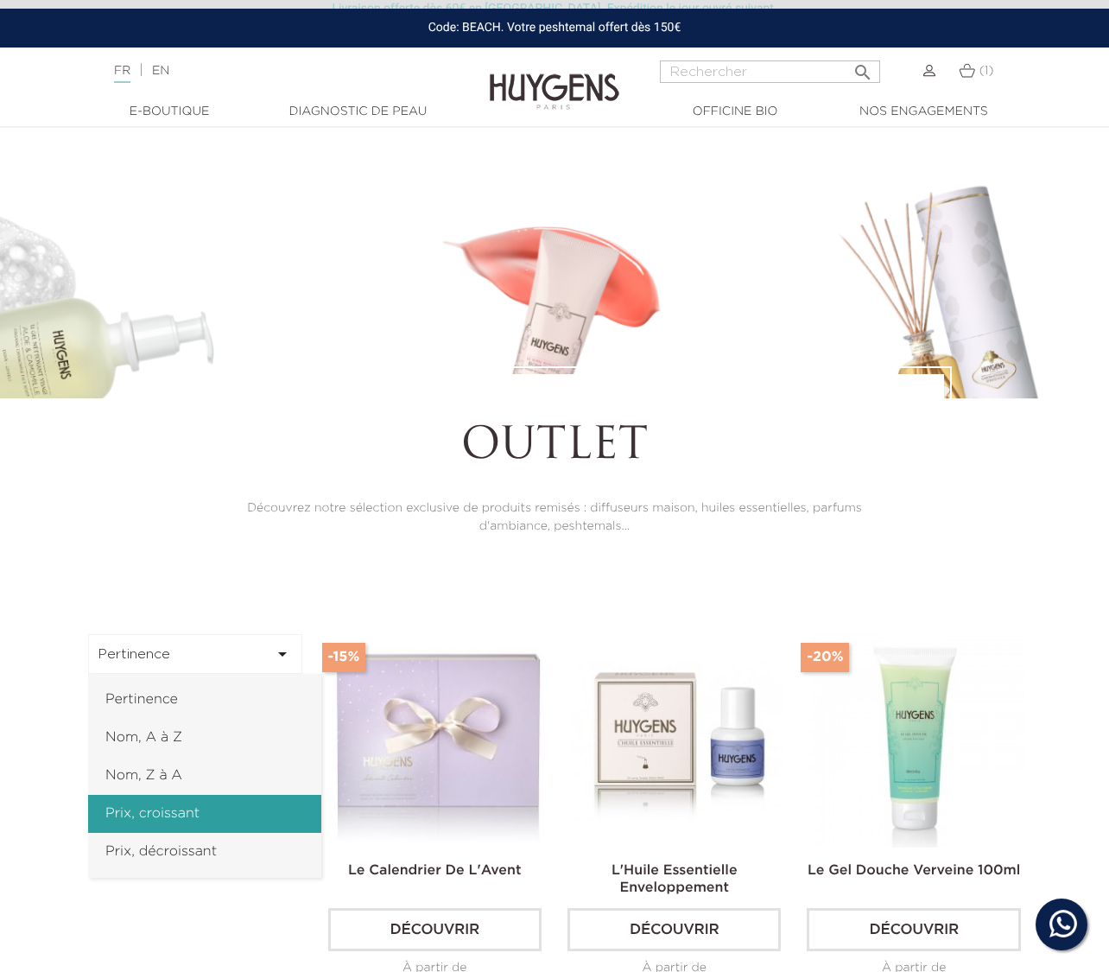
click at [160, 814] on link "Prix, croissant" at bounding box center [204, 814] width 233 height 38
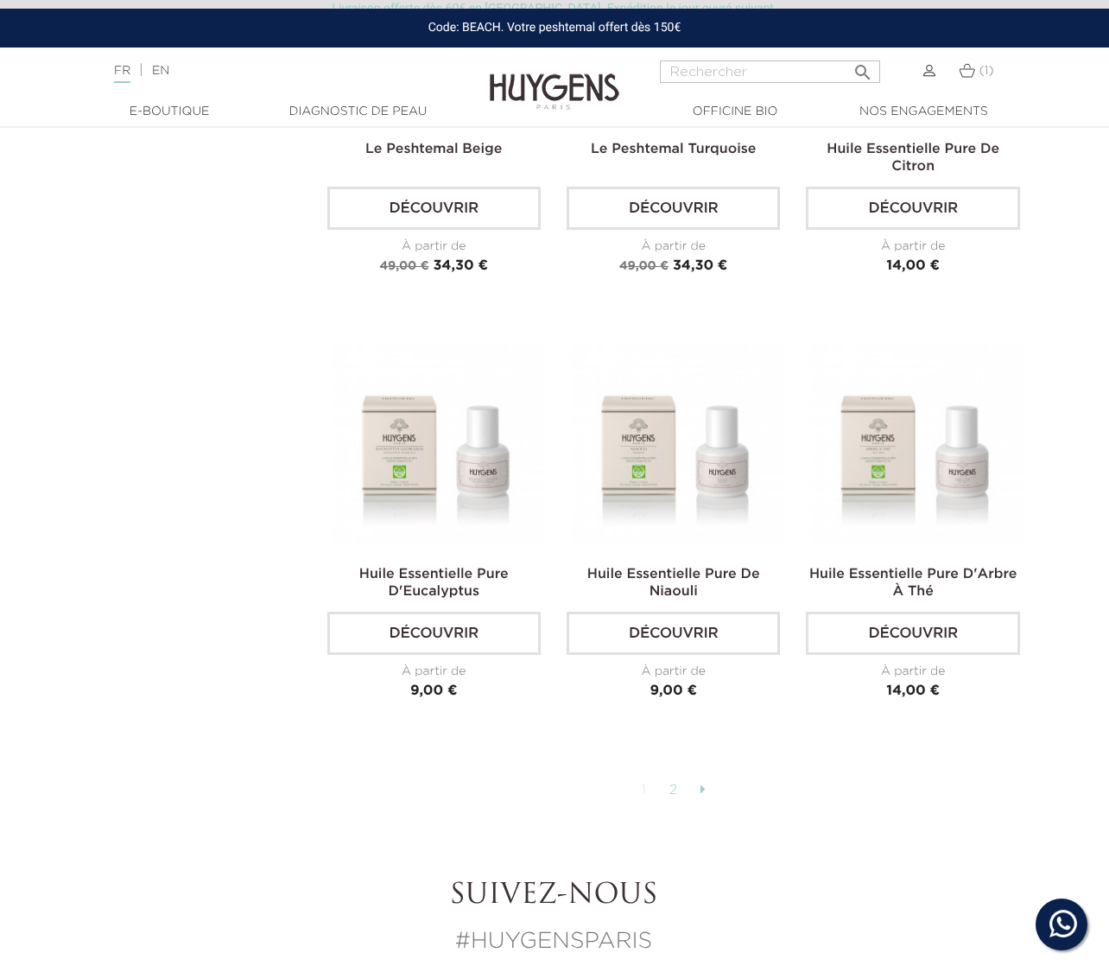
scroll to position [4046, 1]
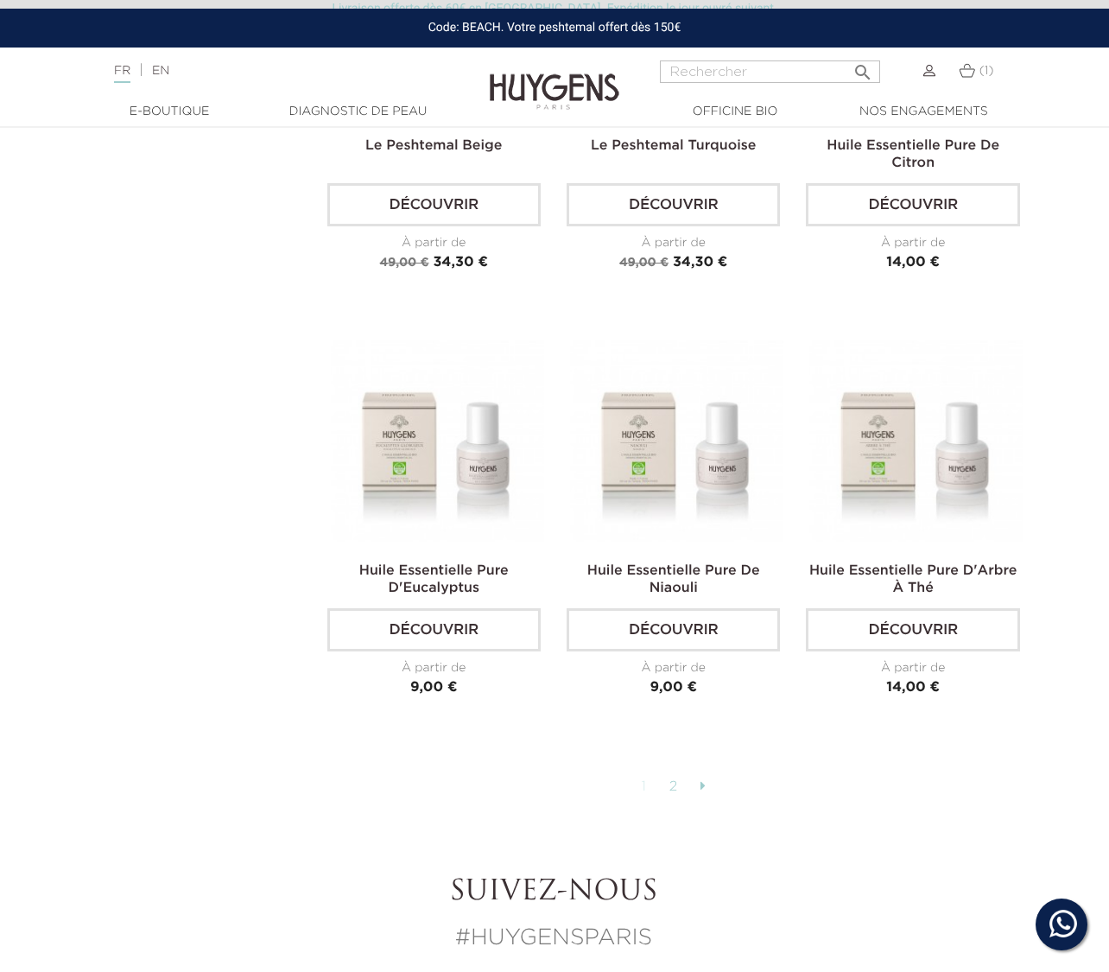
click at [679, 781] on link "2" at bounding box center [674, 786] width 27 height 29
click at [668, 782] on link "2" at bounding box center [674, 786] width 27 height 29
click at [669, 782] on link "2" at bounding box center [674, 786] width 27 height 29
click at [670, 782] on link "2" at bounding box center [674, 786] width 27 height 29
click at [676, 774] on link "2" at bounding box center [674, 786] width 27 height 29
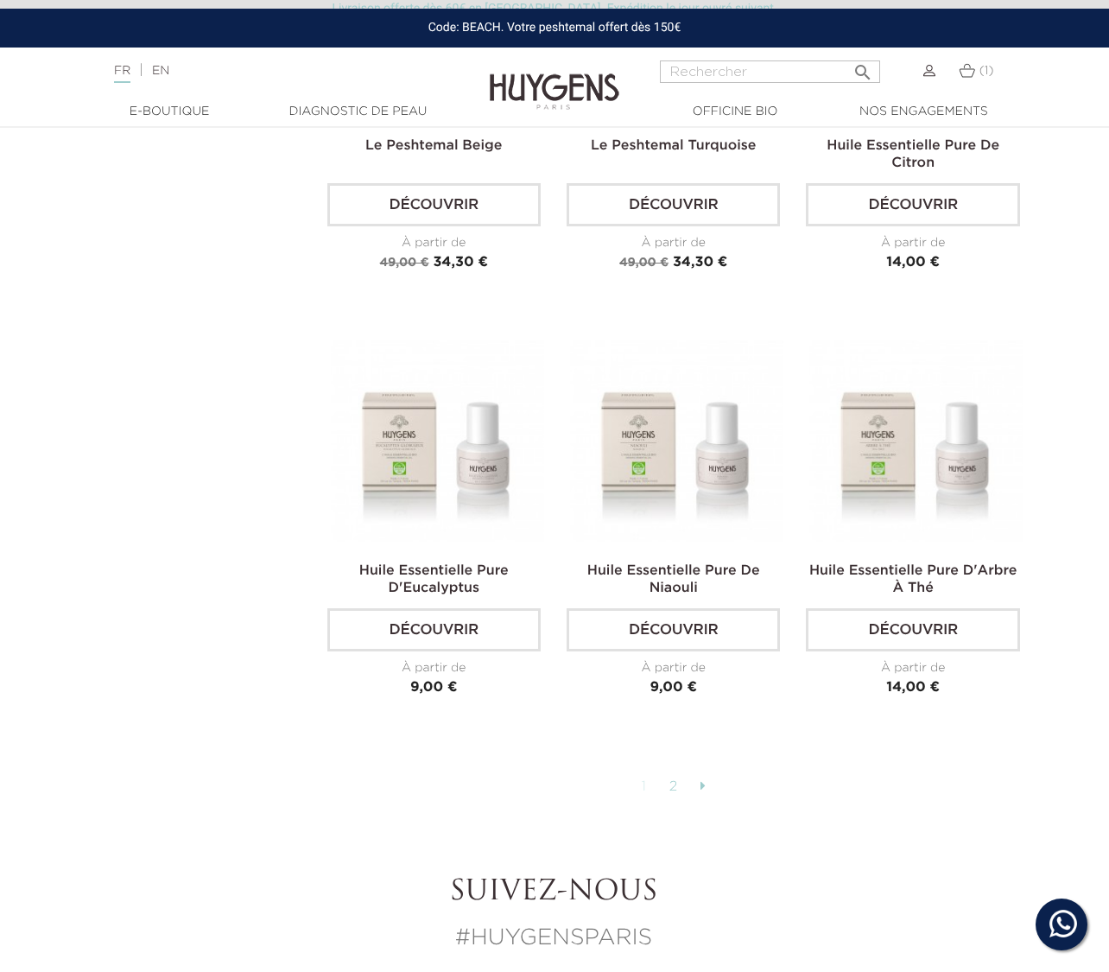
click at [706, 777] on link at bounding box center [703, 786] width 22 height 29
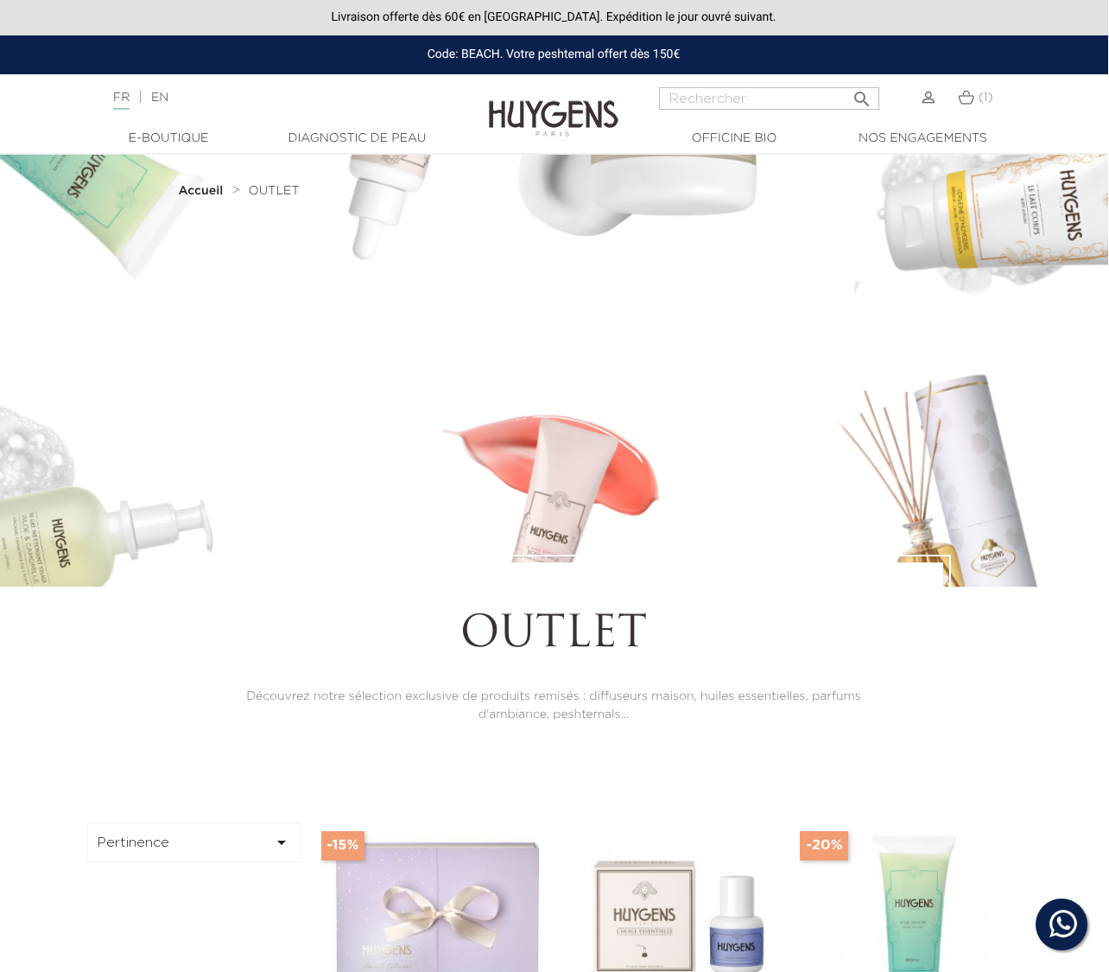
scroll to position [0, 1]
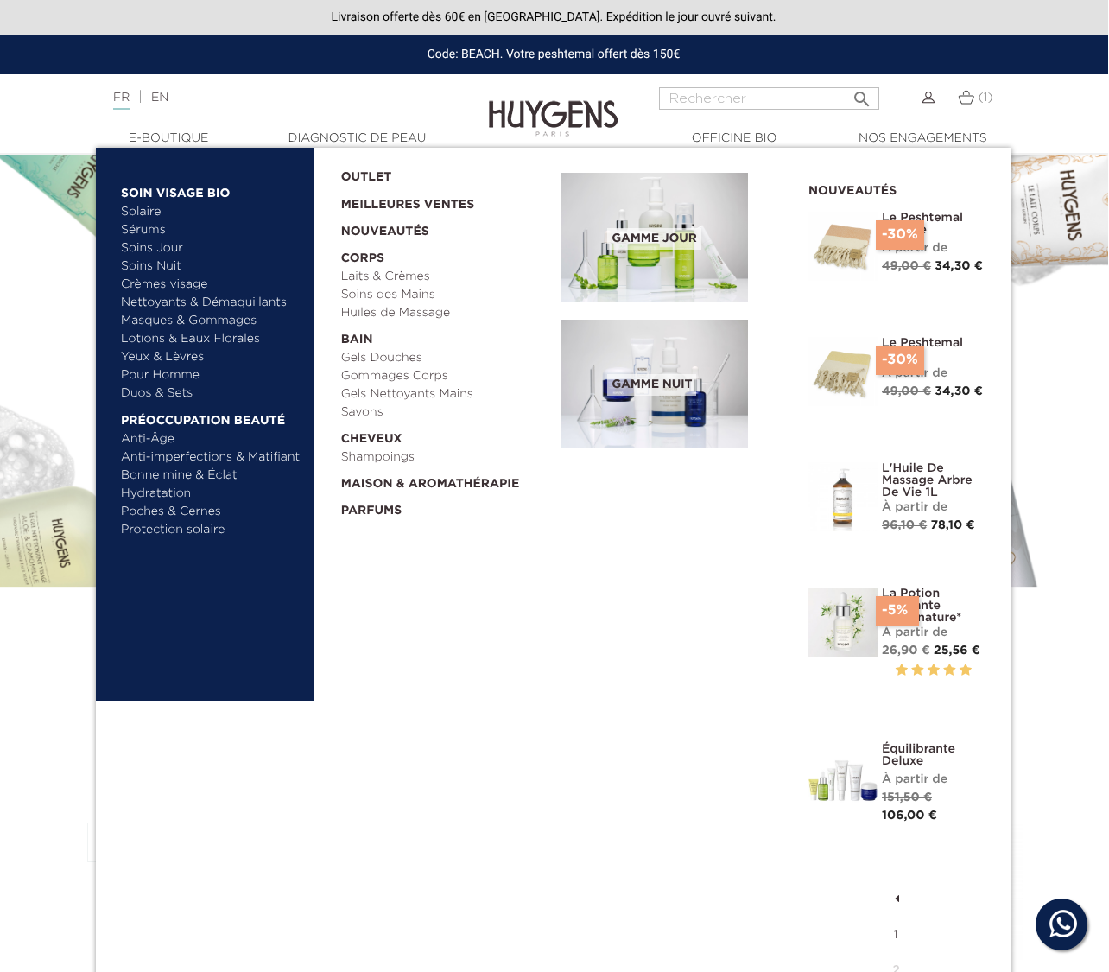
click at [171, 472] on link "Bonne mine & Éclat" at bounding box center [211, 475] width 181 height 18
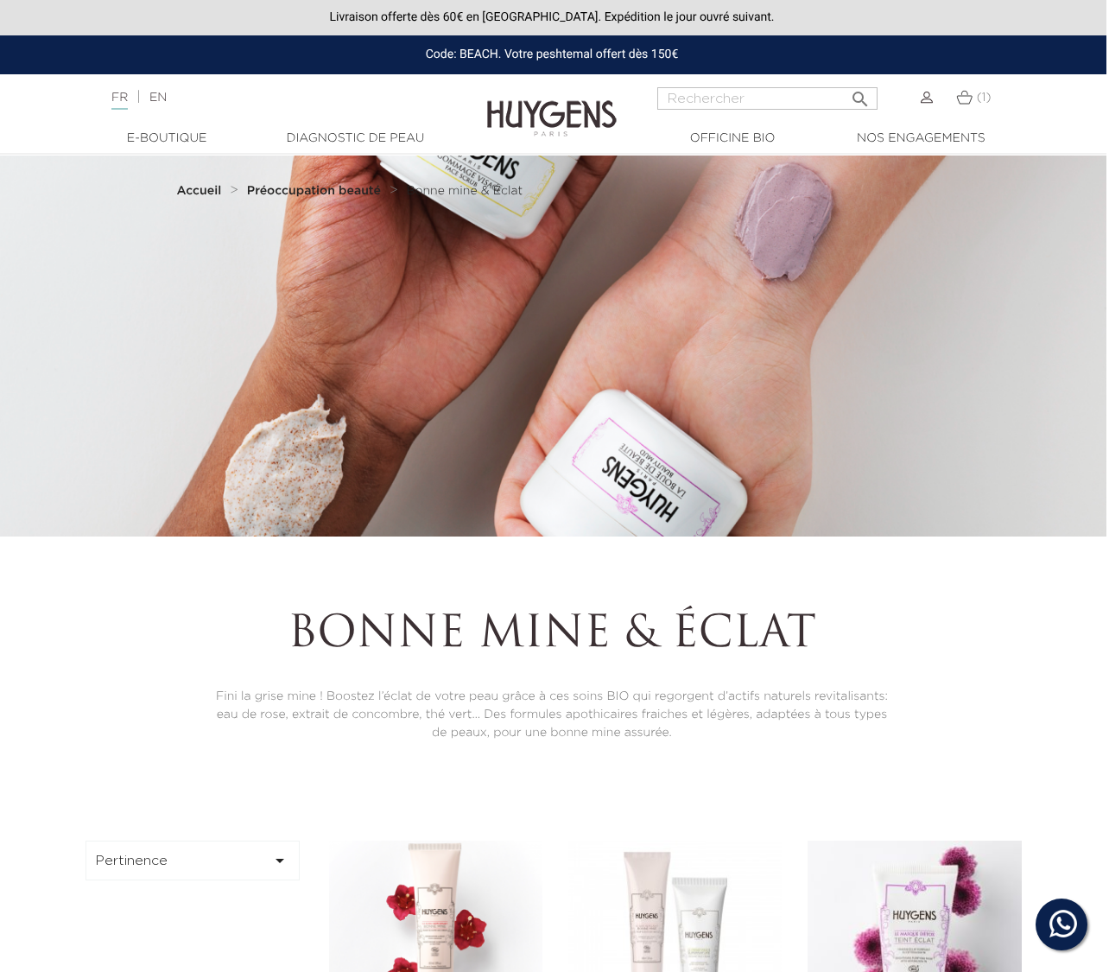
scroll to position [0, 3]
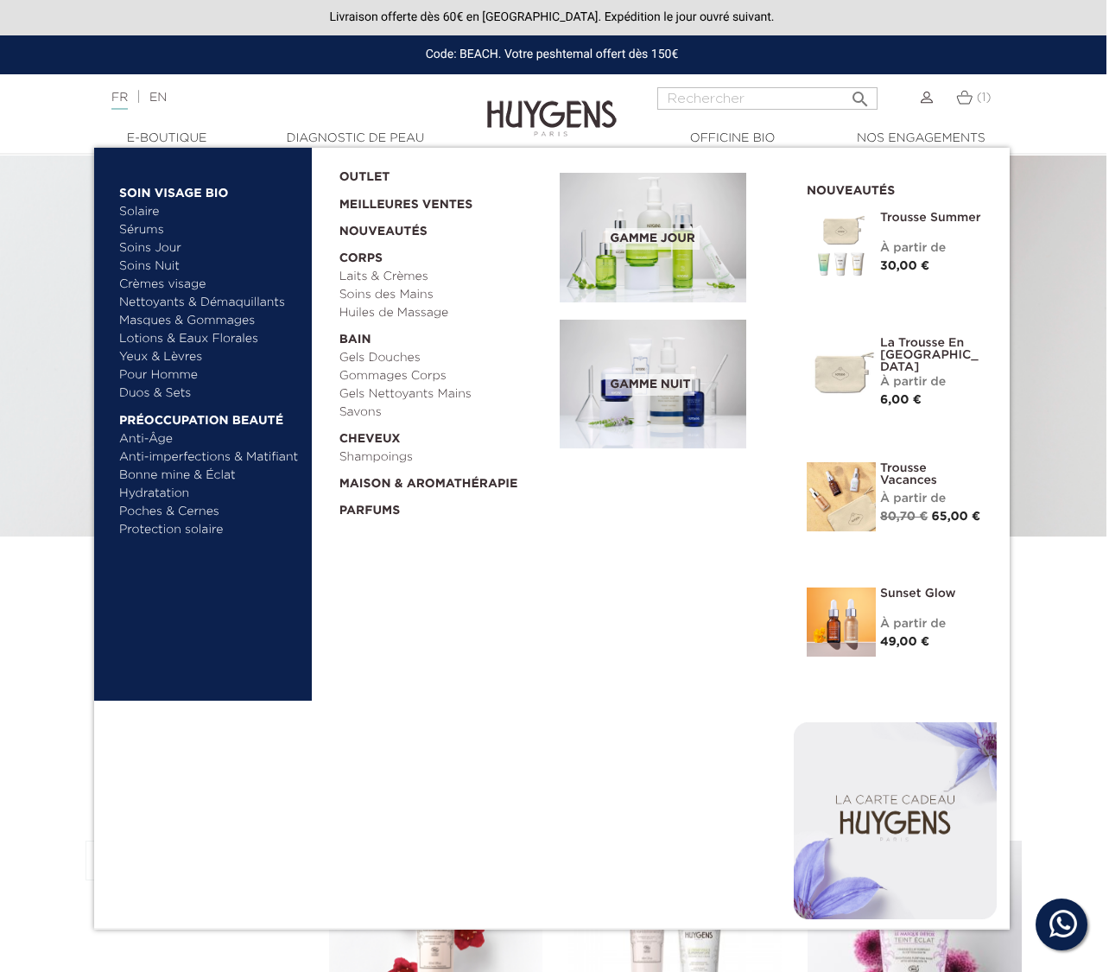
click at [144, 232] on link "Sérums" at bounding box center [209, 230] width 181 height 18
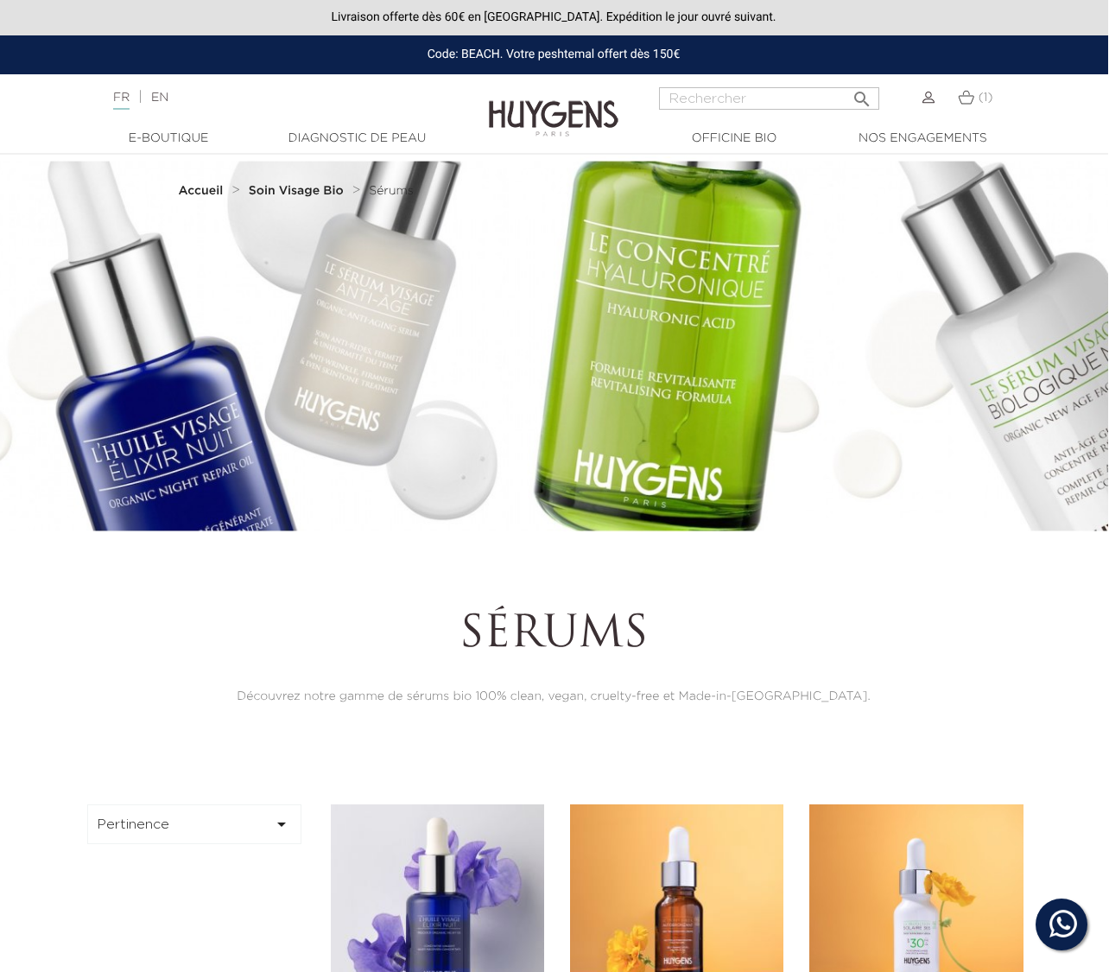
scroll to position [0, 1]
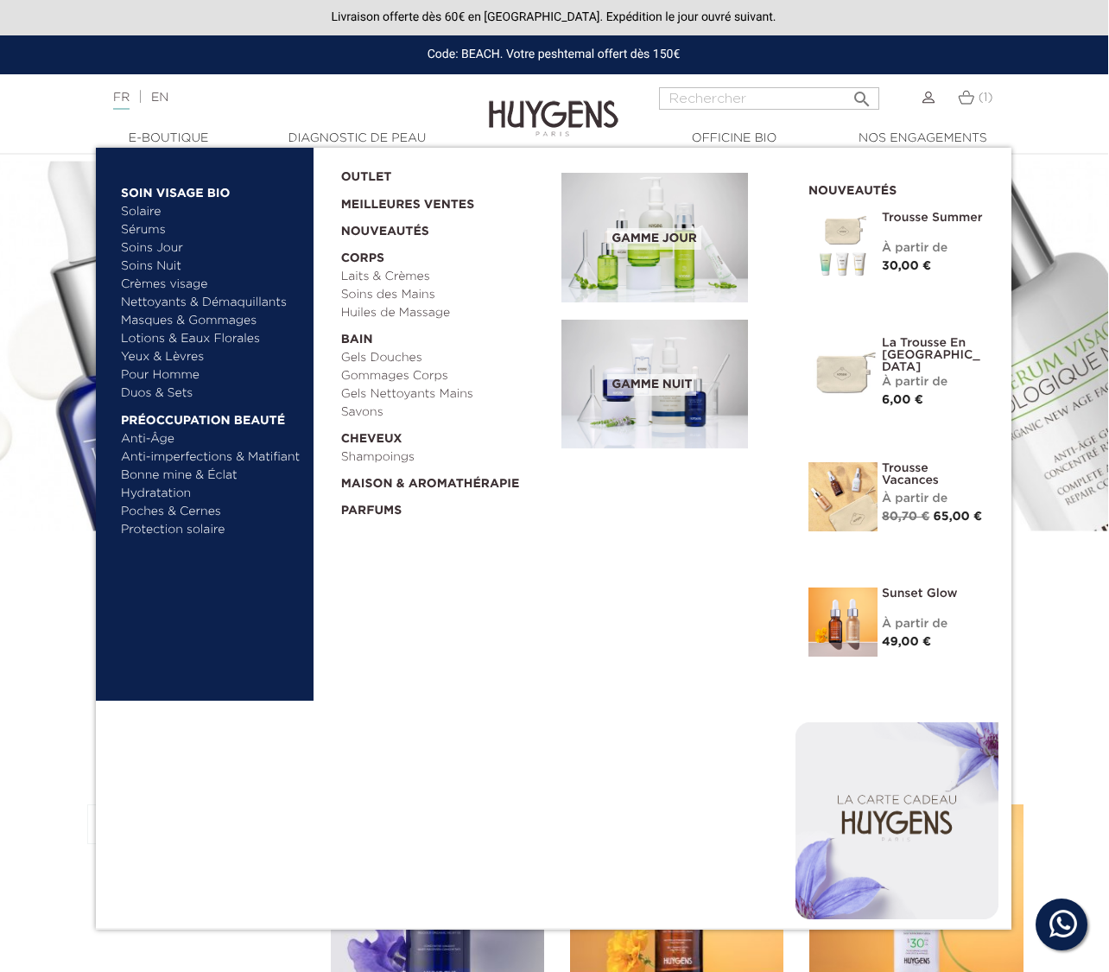
click at [181, 282] on link "Crèmes visage" at bounding box center [211, 285] width 181 height 18
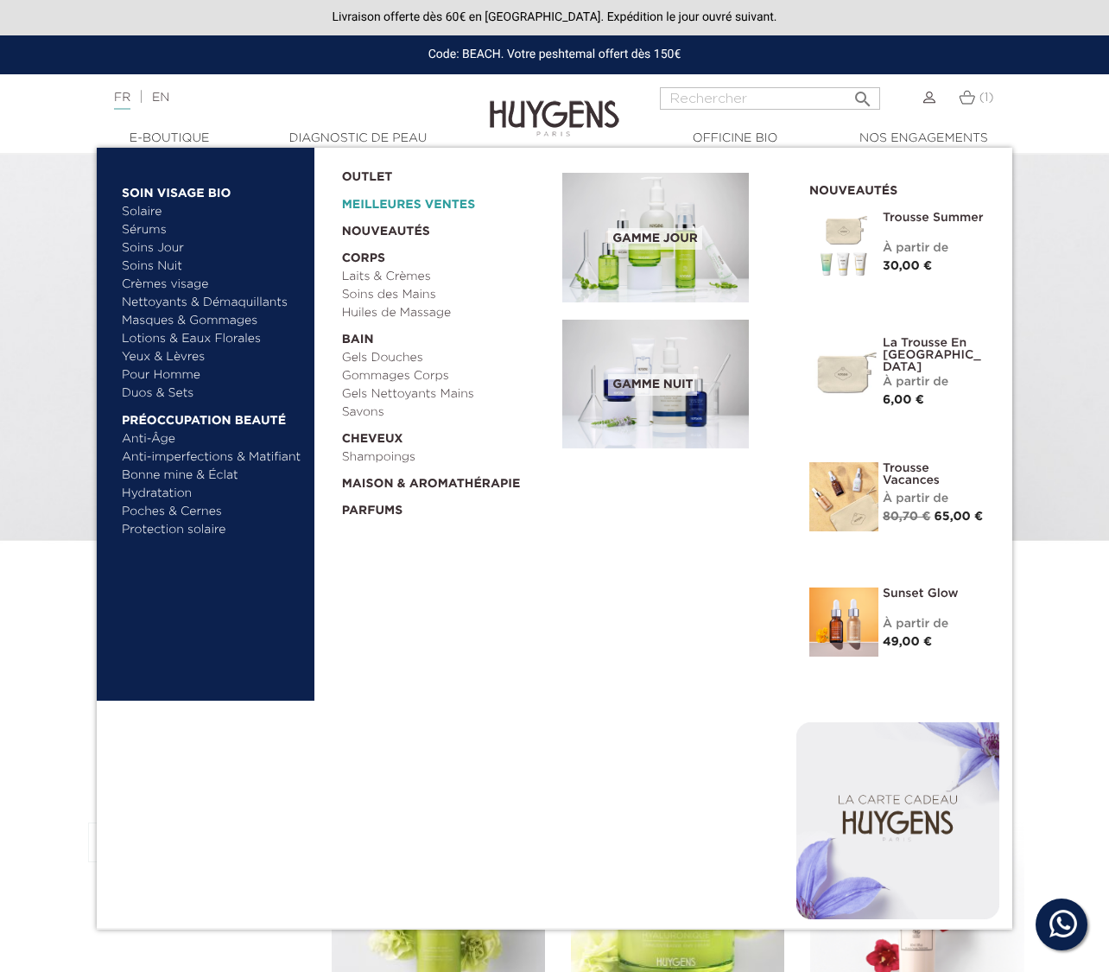
click at [417, 201] on link "Meilleures Ventes" at bounding box center [438, 201] width 193 height 28
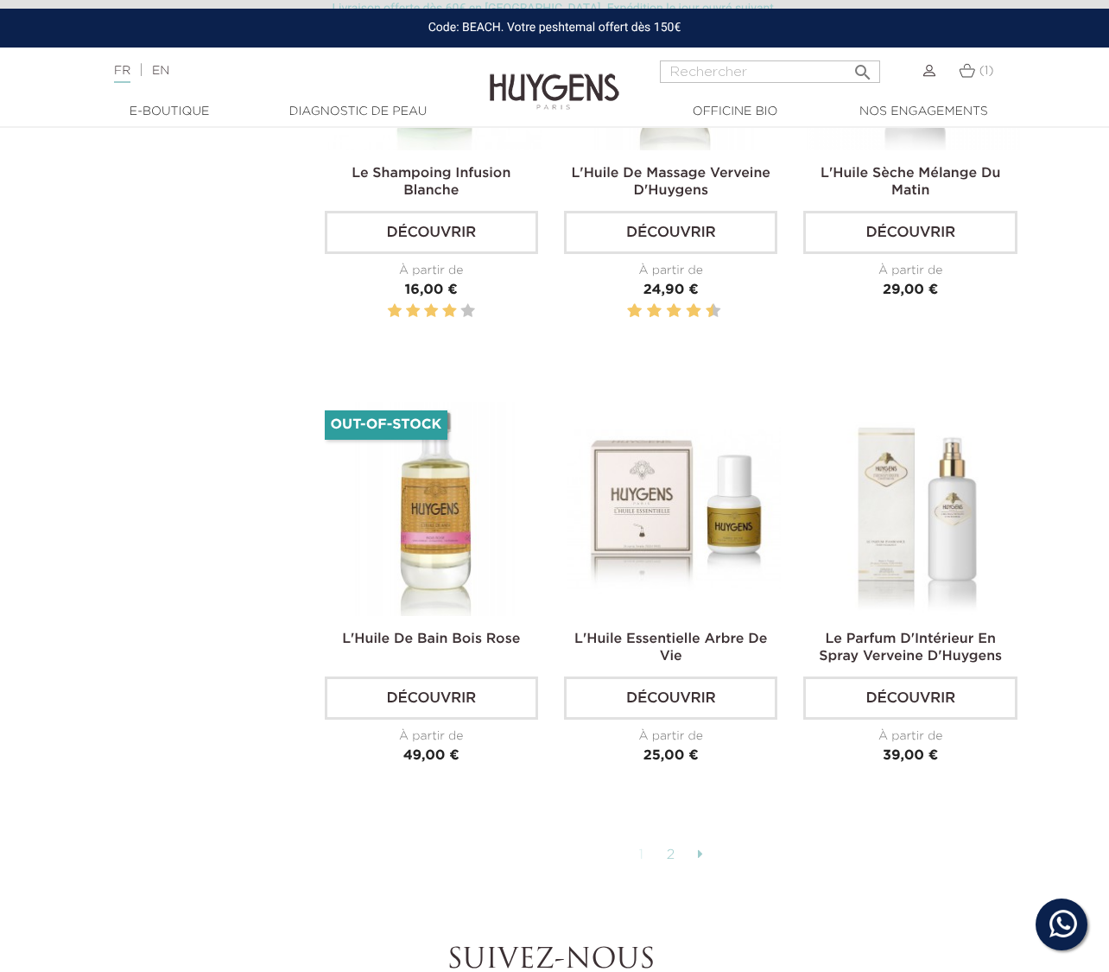
scroll to position [4175, 3]
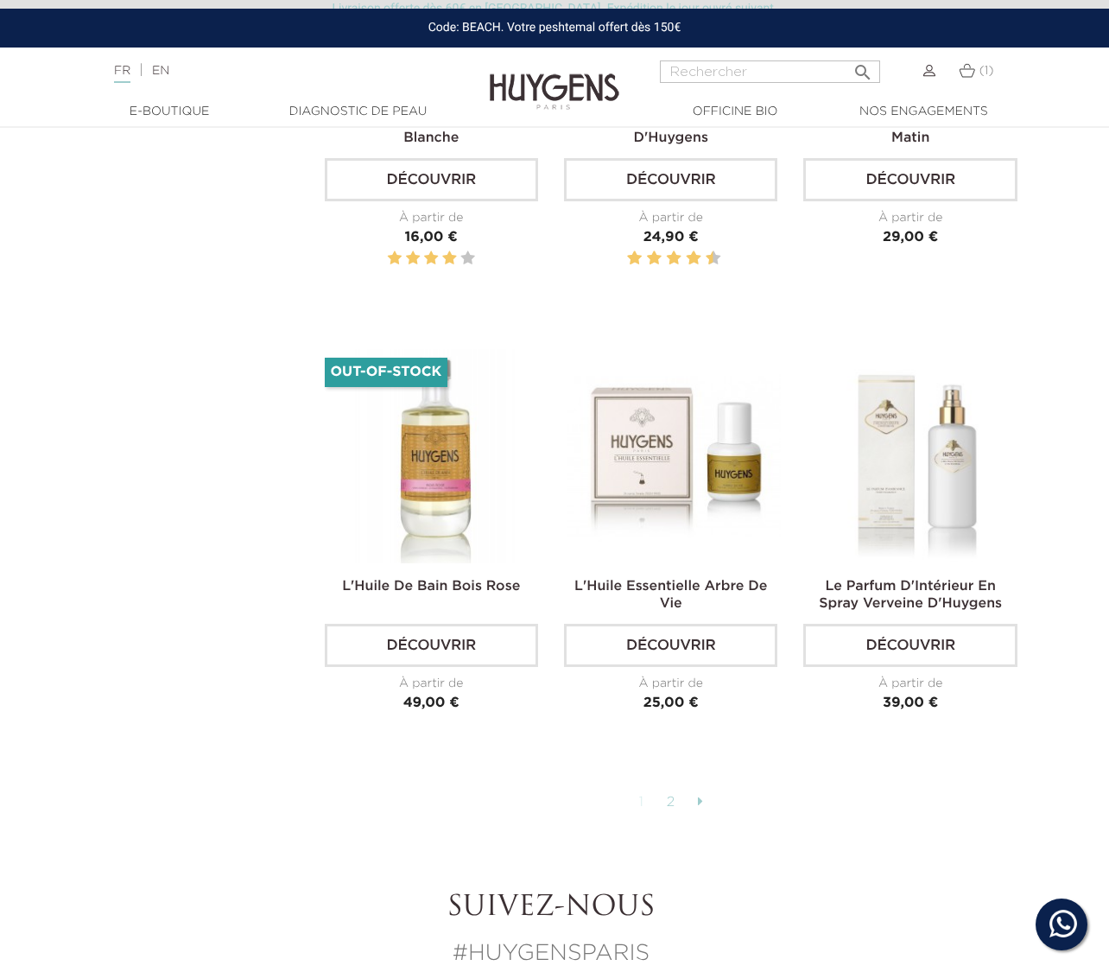
click at [668, 793] on link "2" at bounding box center [671, 802] width 27 height 29
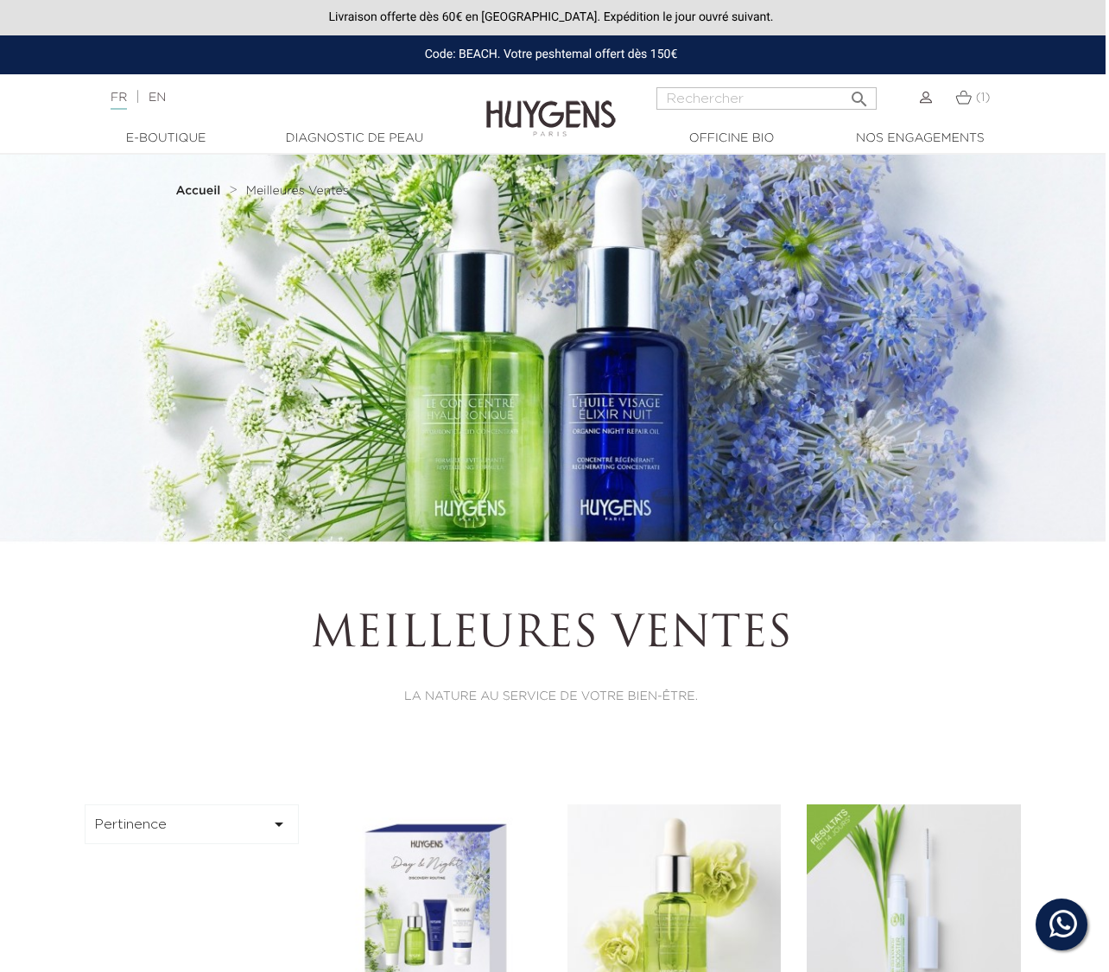
scroll to position [0, 3]
click at [160, 96] on link "EN" at bounding box center [157, 98] width 17 height 12
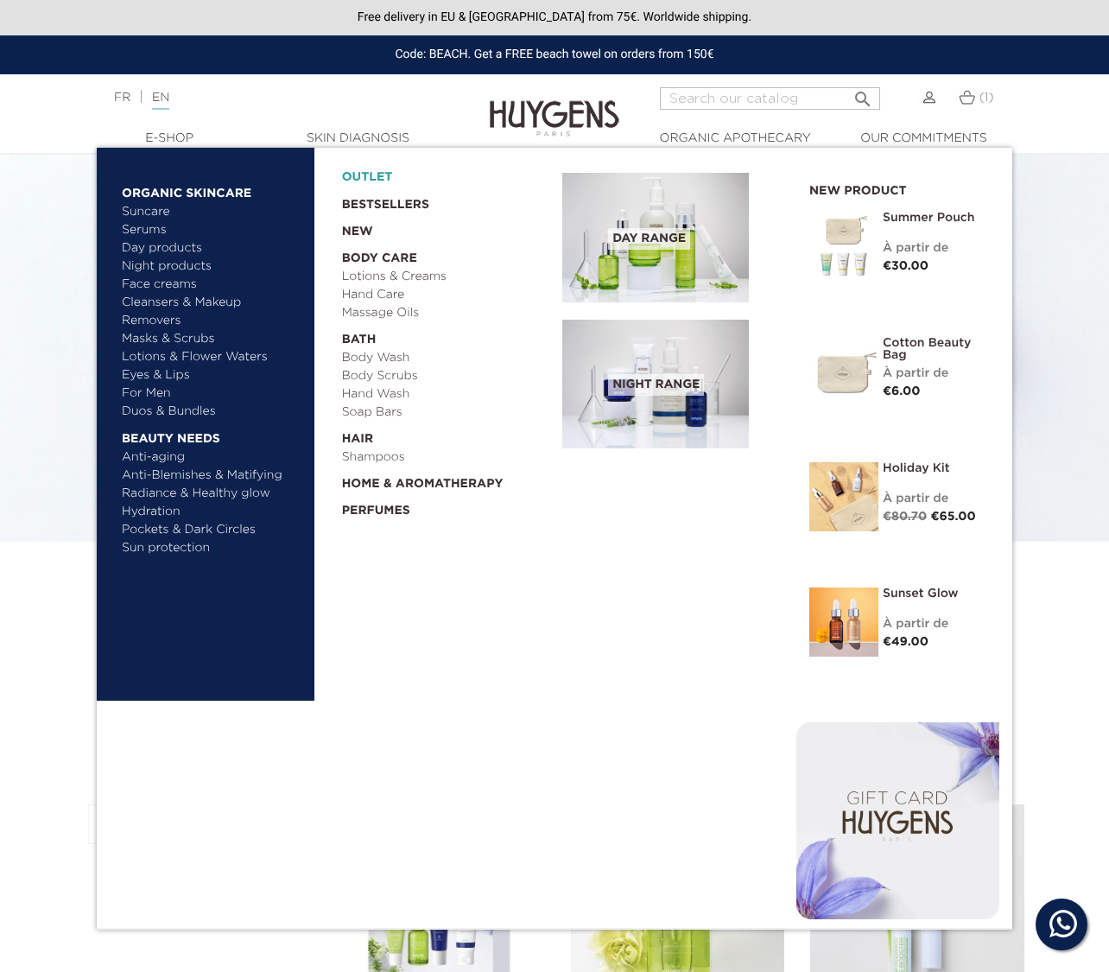
click at [364, 174] on link "OUTLET" at bounding box center [438, 173] width 193 height 27
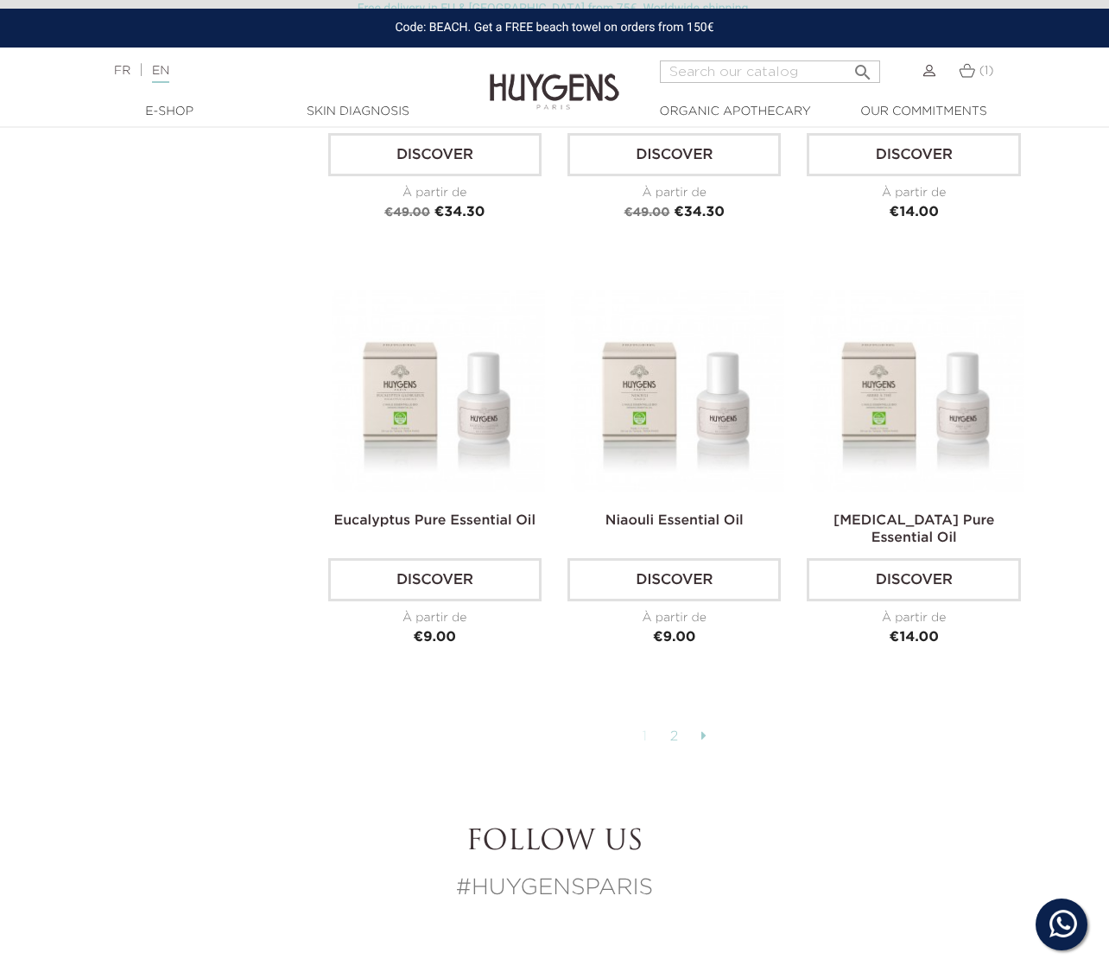
scroll to position [4099, 0]
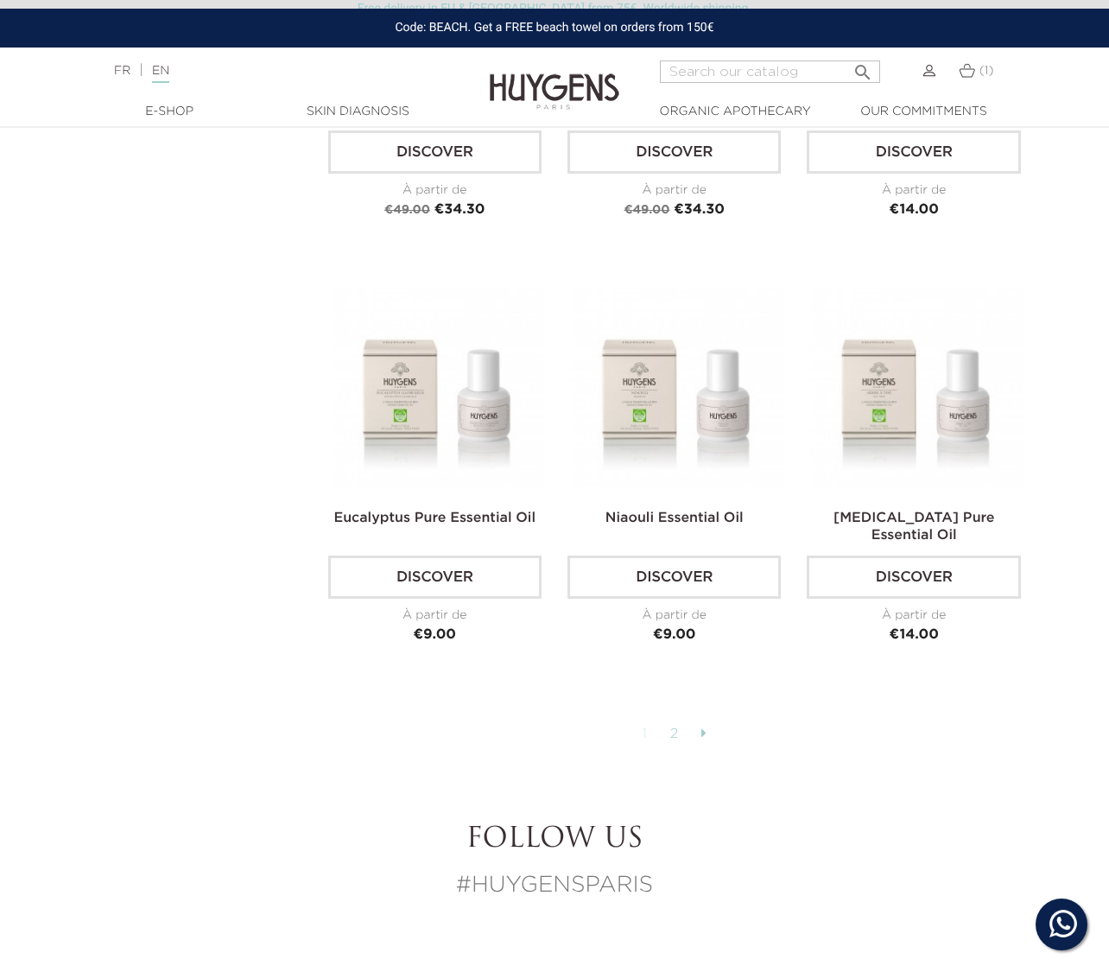
click at [675, 719] on link "2" at bounding box center [675, 733] width 27 height 29
click at [673, 719] on link "2" at bounding box center [675, 733] width 27 height 29
